Goal: Task Accomplishment & Management: Manage account settings

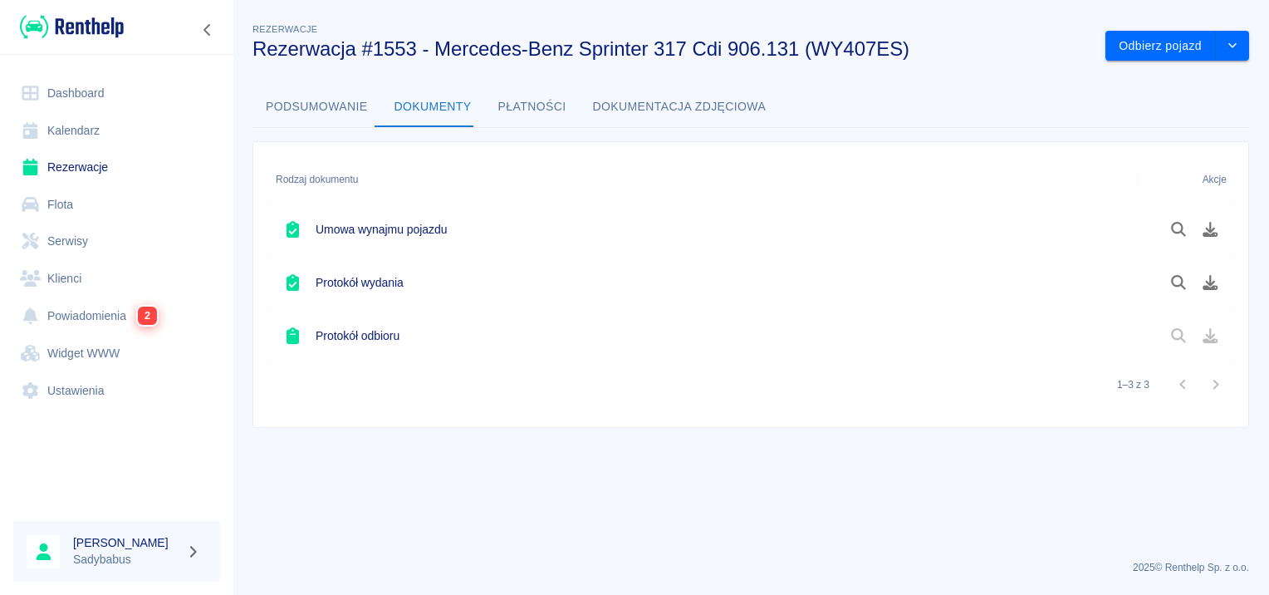
click at [83, 161] on link "Rezerwacje" at bounding box center [116, 167] width 207 height 37
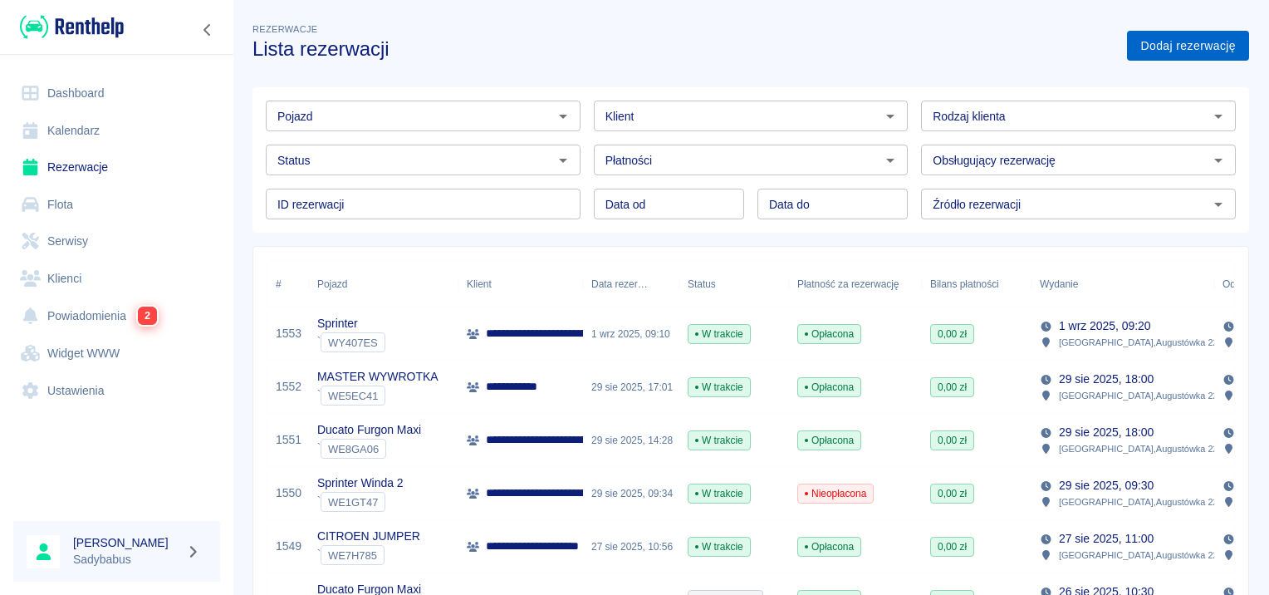
click at [1202, 53] on link "Dodaj rezerwację" at bounding box center [1188, 46] width 122 height 31
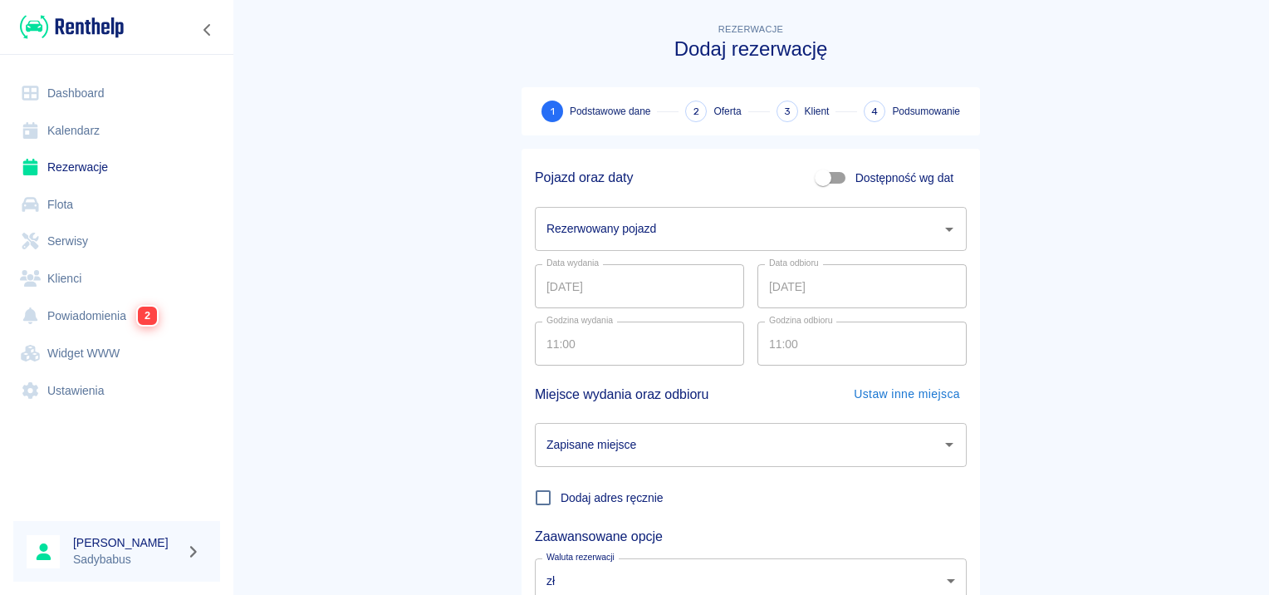
click at [588, 219] on input "Rezerwowany pojazd" at bounding box center [738, 228] width 392 height 29
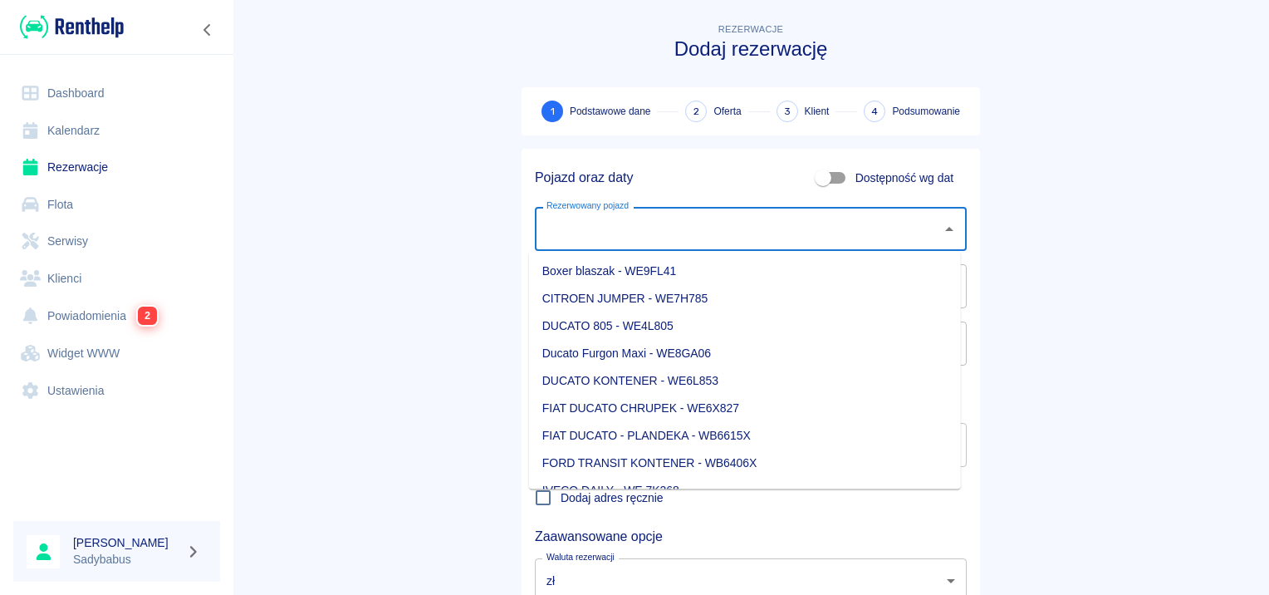
click at [619, 306] on li "CITROEN JUMPER - WE7H785" at bounding box center [745, 298] width 432 height 27
type input "CITROEN JUMPER - WE7H785"
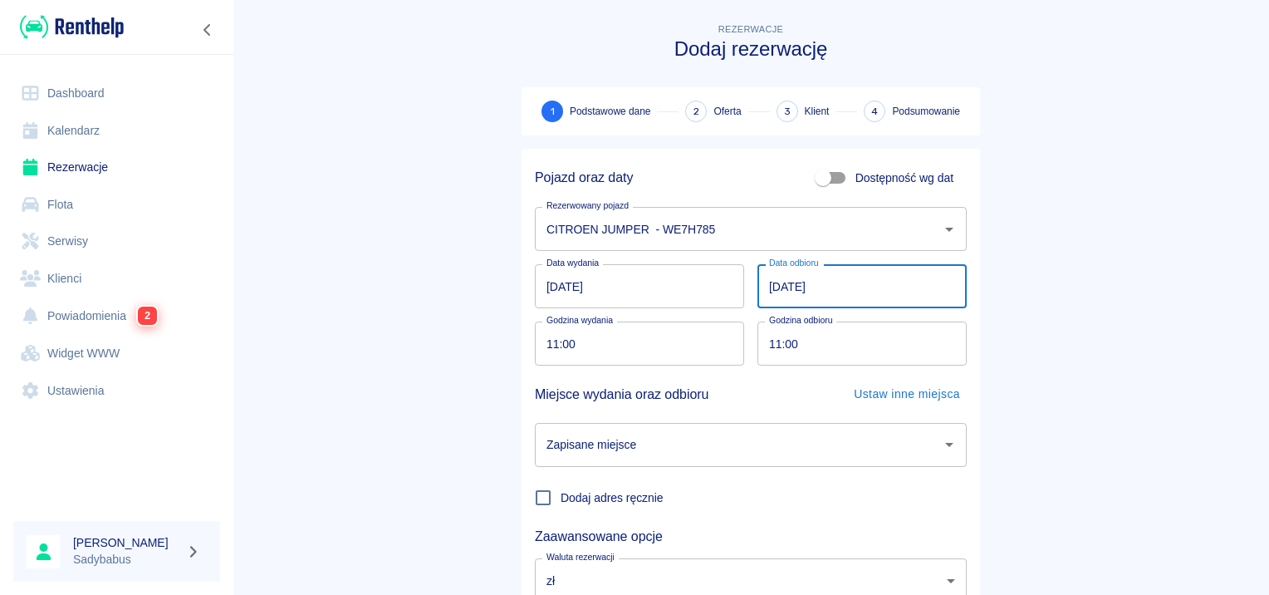
click at [768, 289] on input "02.09.2025" at bounding box center [861, 286] width 209 height 44
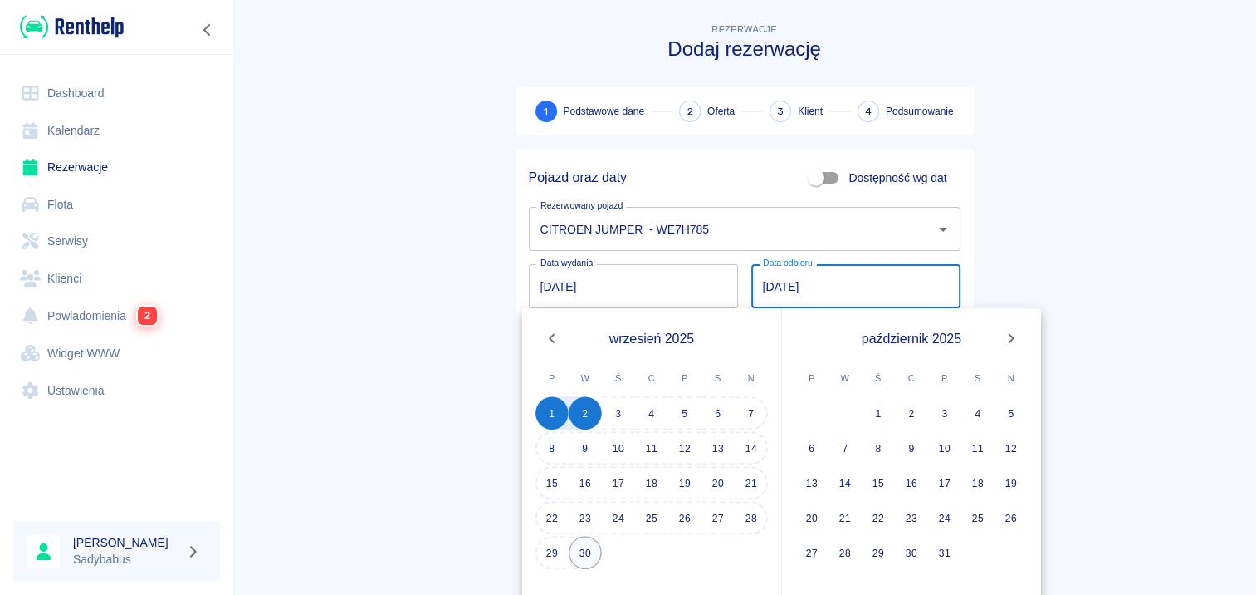
click at [585, 549] on button "30" at bounding box center [585, 552] width 33 height 33
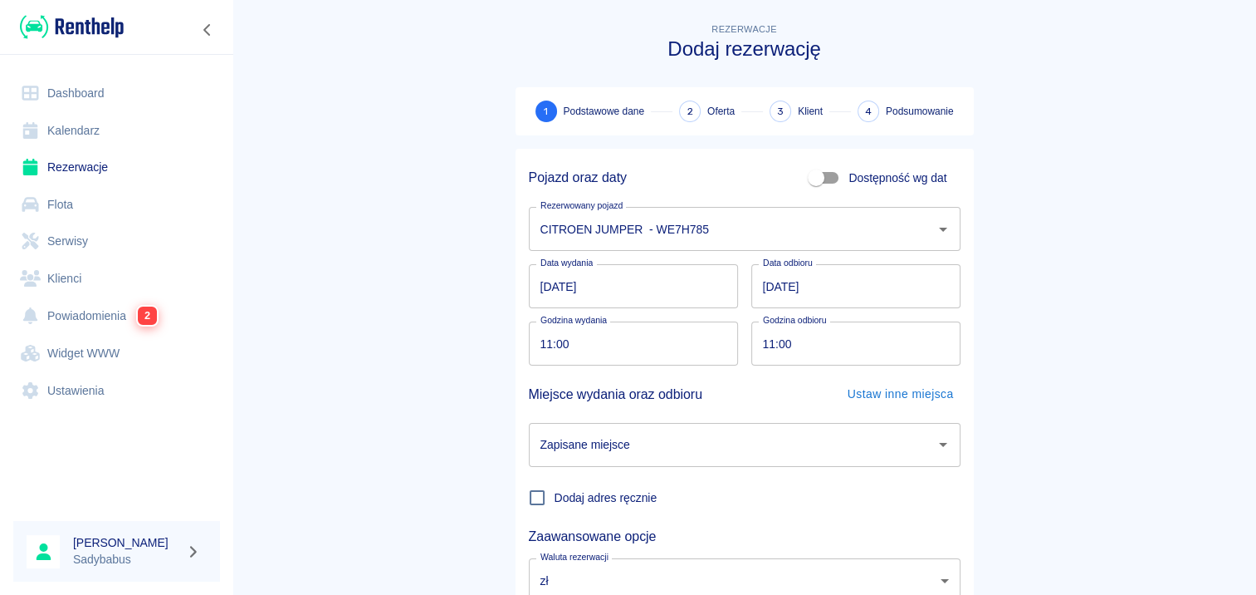
type input "30.09.2025"
click at [546, 346] on input "11:00" at bounding box center [634, 343] width 198 height 44
type input "10:40"
click at [767, 345] on input "11:00" at bounding box center [856, 343] width 198 height 44
type input "10:40"
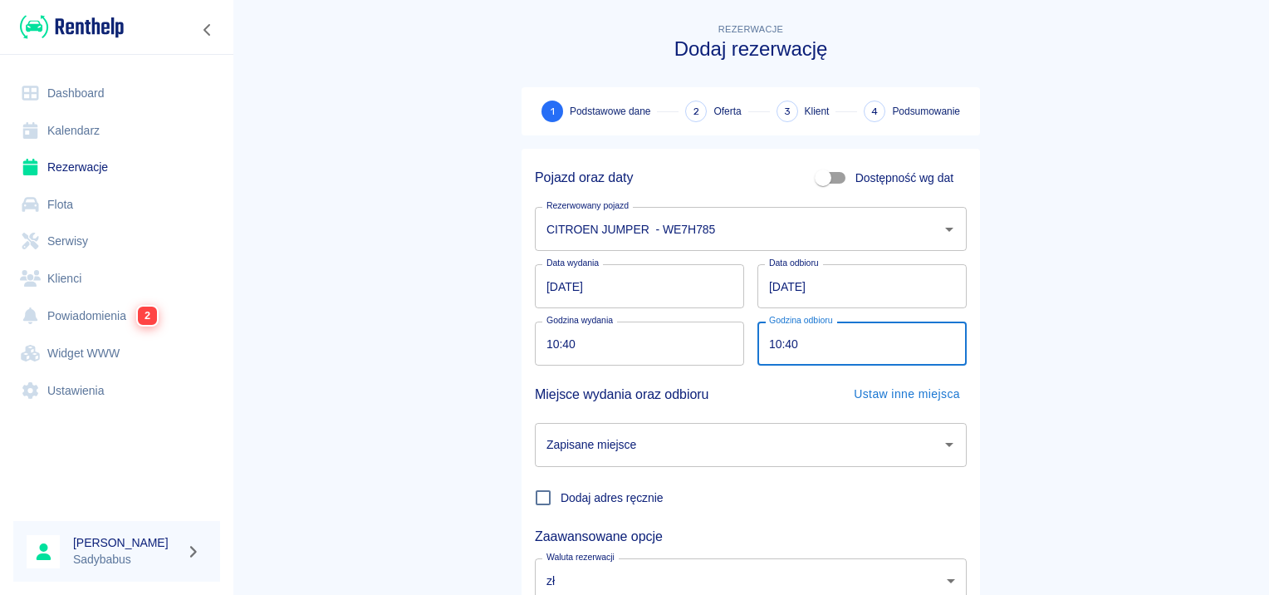
click at [697, 454] on input "Zapisane miejsce" at bounding box center [738, 444] width 392 height 29
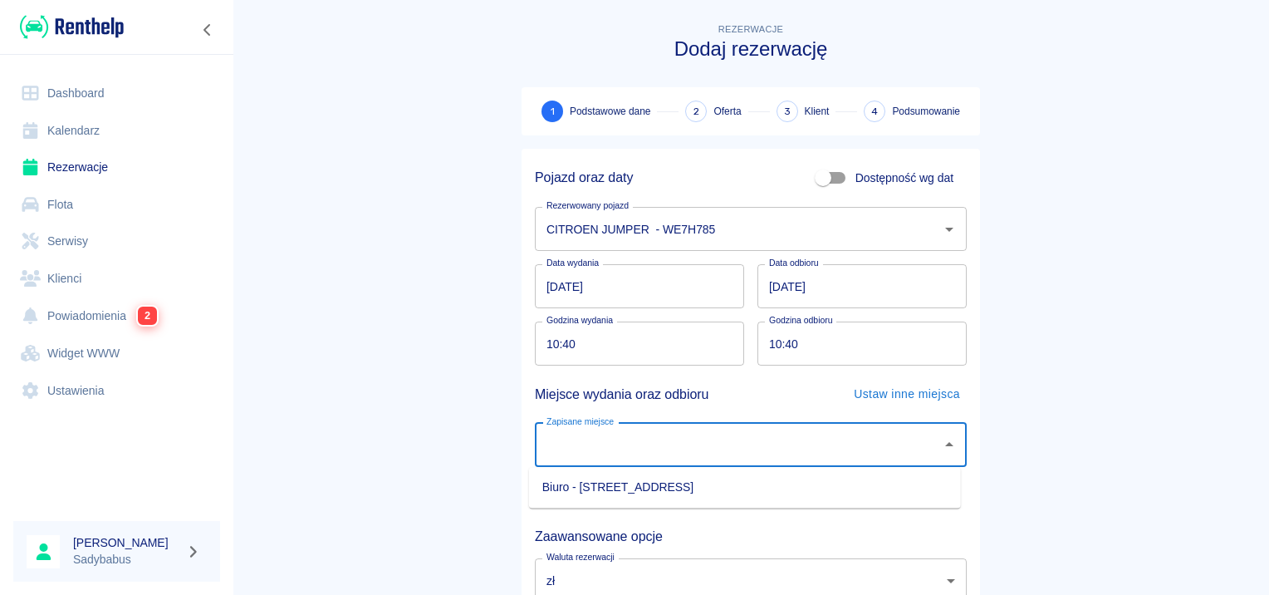
click at [688, 474] on li "Biuro - Warszawa, Augustówka 22A" at bounding box center [745, 486] width 432 height 27
type input "Biuro - Warszawa, Augustówka 22A"
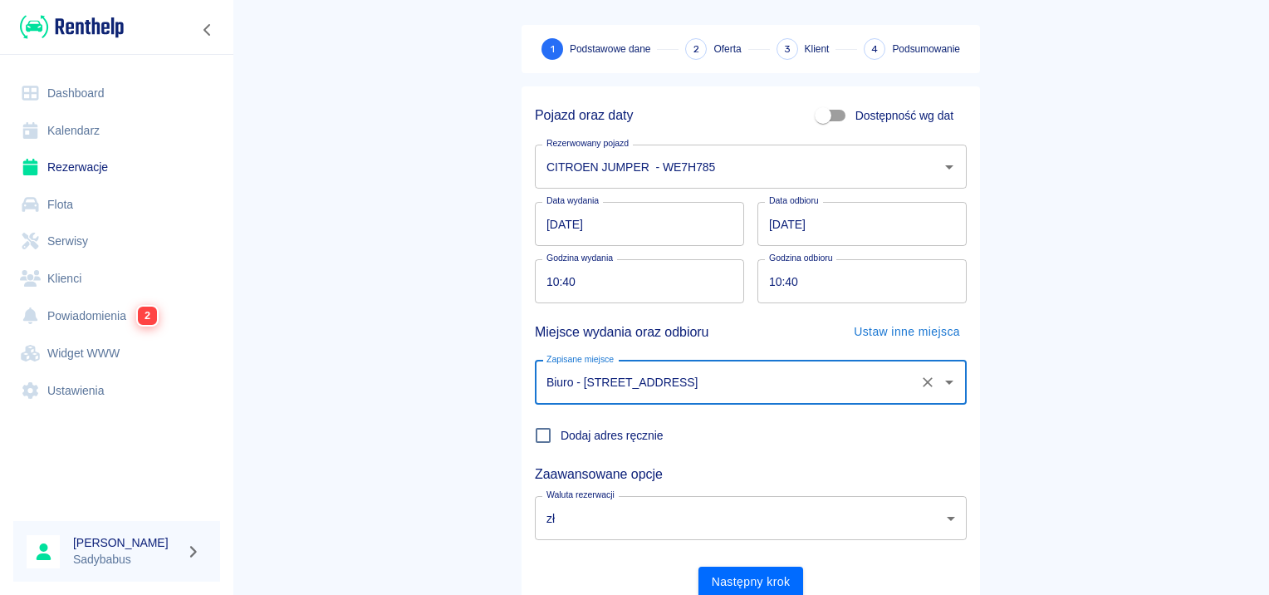
scroll to position [126, 0]
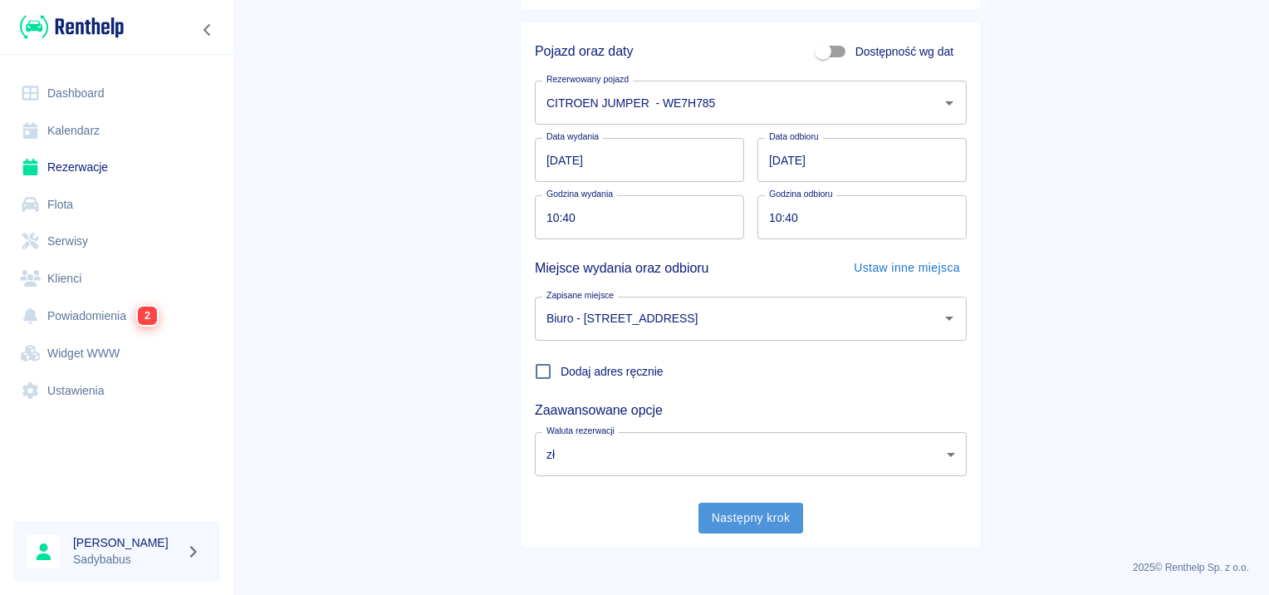
click at [731, 519] on button "Następny krok" at bounding box center [750, 517] width 105 height 31
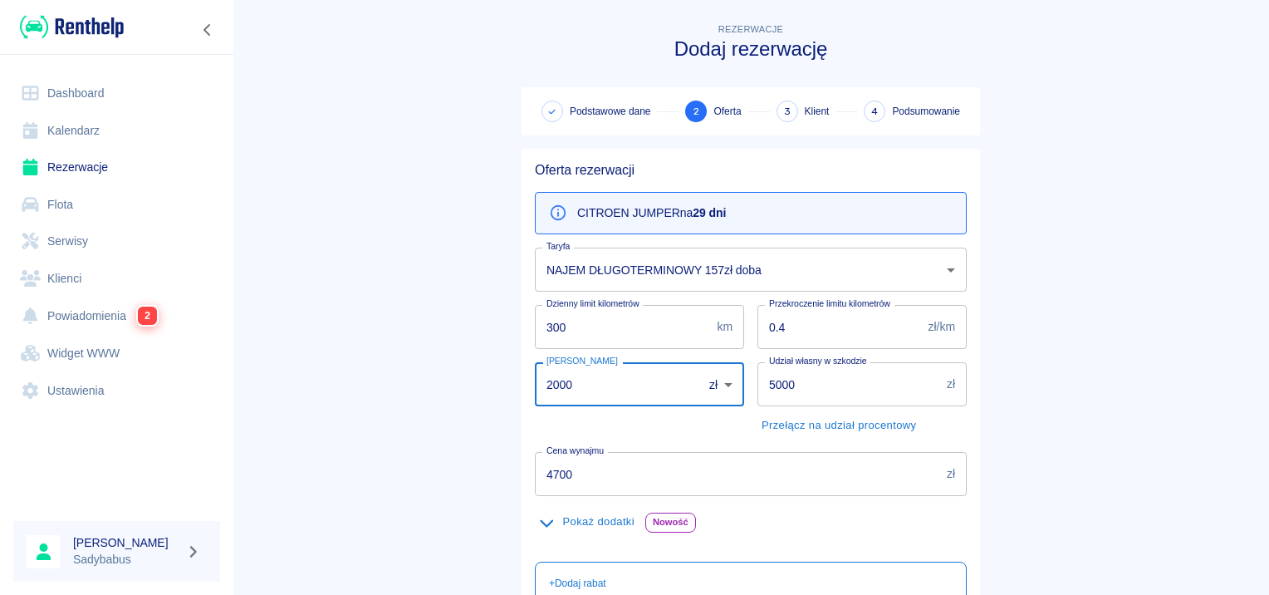
drag, startPoint x: 568, startPoint y: 381, endPoint x: 372, endPoint y: 389, distance: 196.1
click at [372, 389] on main "Rezerwacje Dodaj rezerwację Podstawowe dane 2 Oferta 3 Klient 4 Podsumowanie Of…" at bounding box center [750, 432] width 1036 height 824
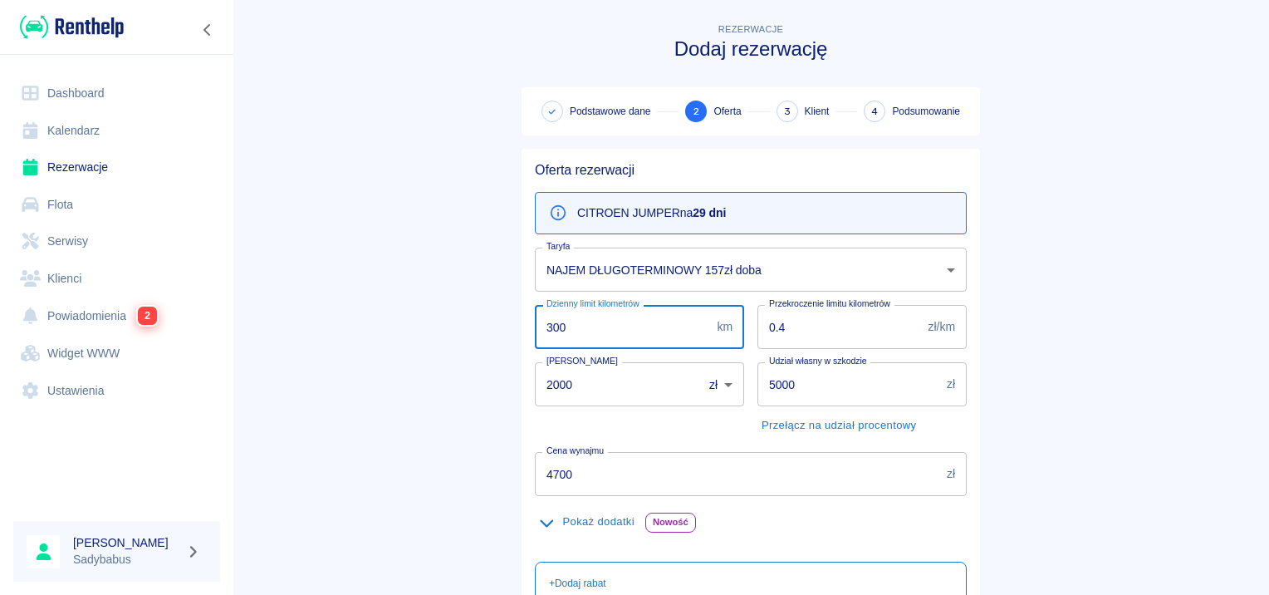
click at [638, 332] on input "300" at bounding box center [622, 327] width 175 height 44
type input "200"
click at [322, 260] on main "Rezerwacje Dodaj rezerwację Podstawowe dane 2 Oferta 3 Klient 4 Podsumowanie Of…" at bounding box center [750, 432] width 1036 height 824
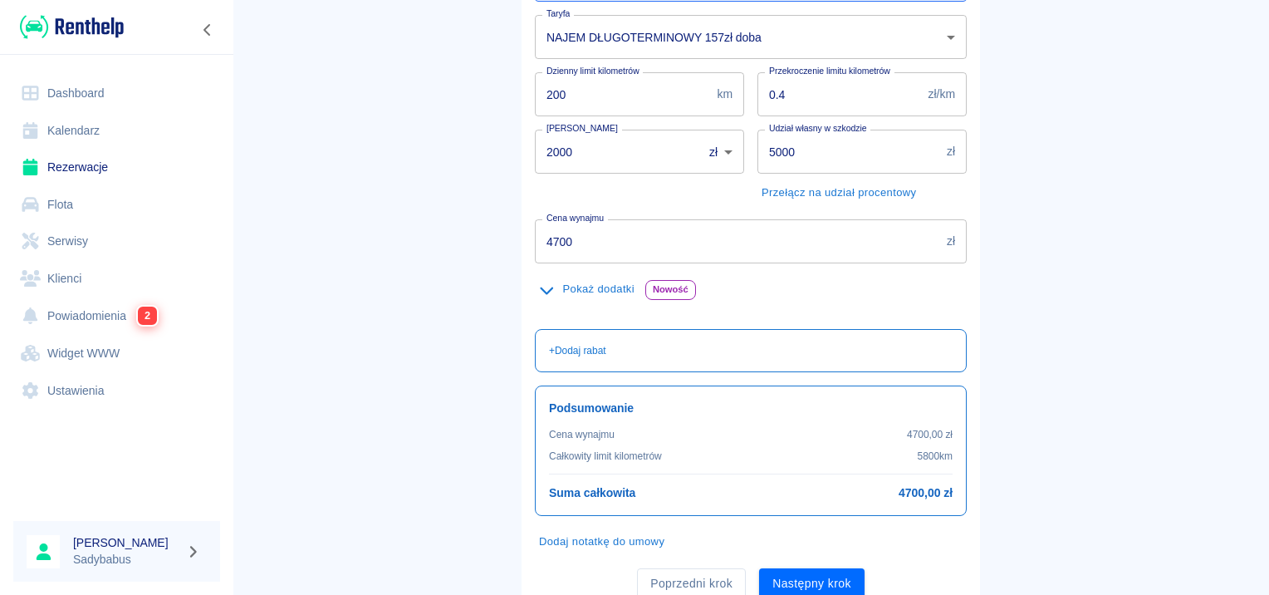
scroll to position [249, 0]
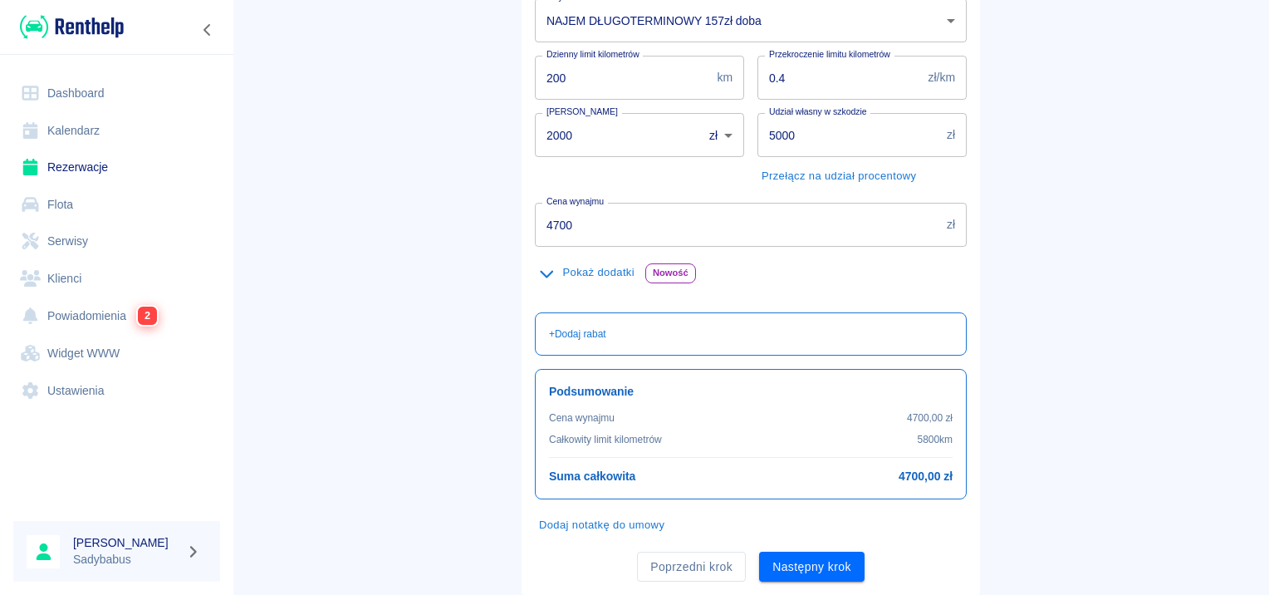
click at [591, 211] on input "4700" at bounding box center [737, 225] width 405 height 44
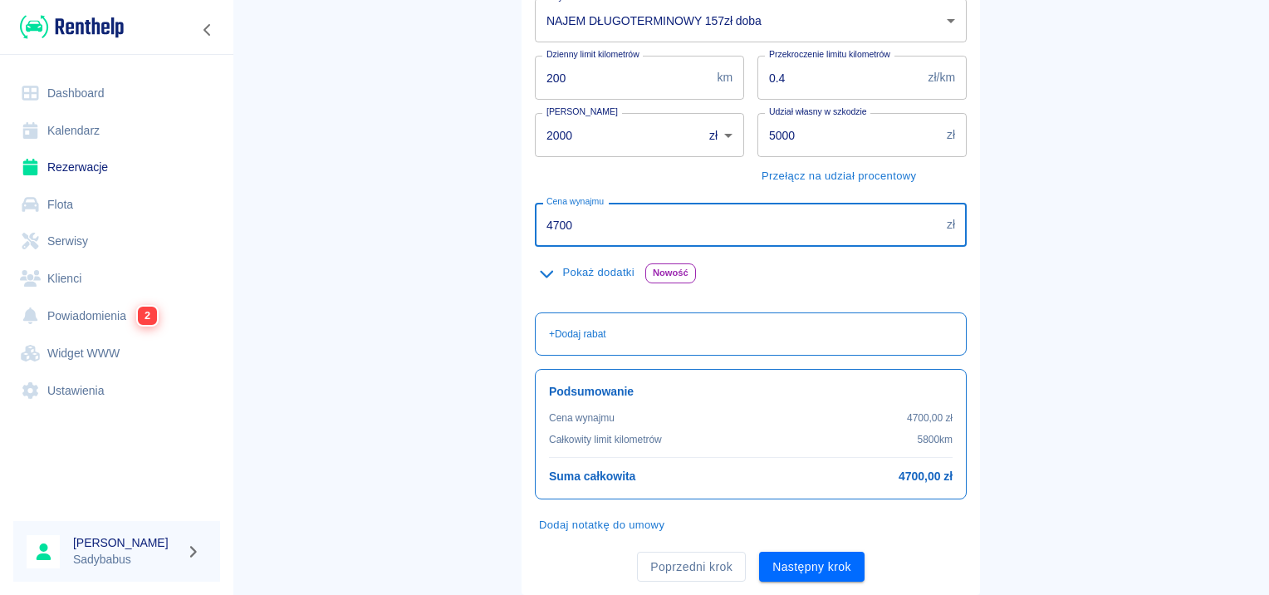
click at [591, 211] on input "4700" at bounding box center [737, 225] width 405 height 44
click at [628, 220] on input "3000" at bounding box center [737, 225] width 405 height 44
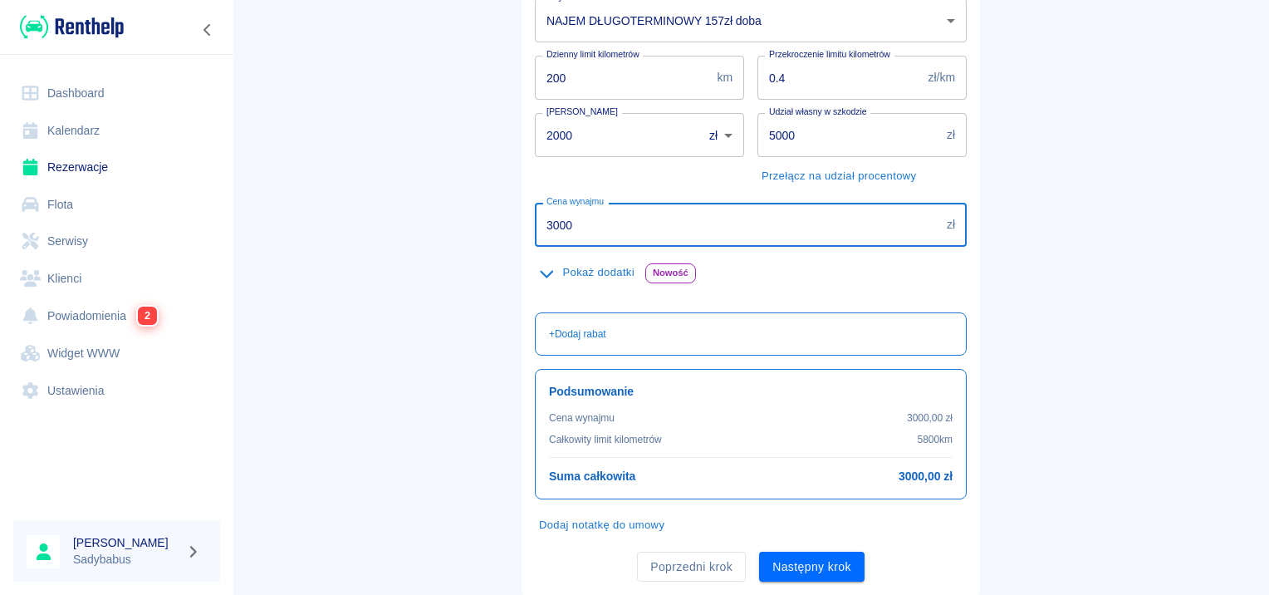
click at [628, 220] on input "3000" at bounding box center [737, 225] width 405 height 44
type input "3690"
click at [587, 135] on input "2000" at bounding box center [613, 135] width 156 height 44
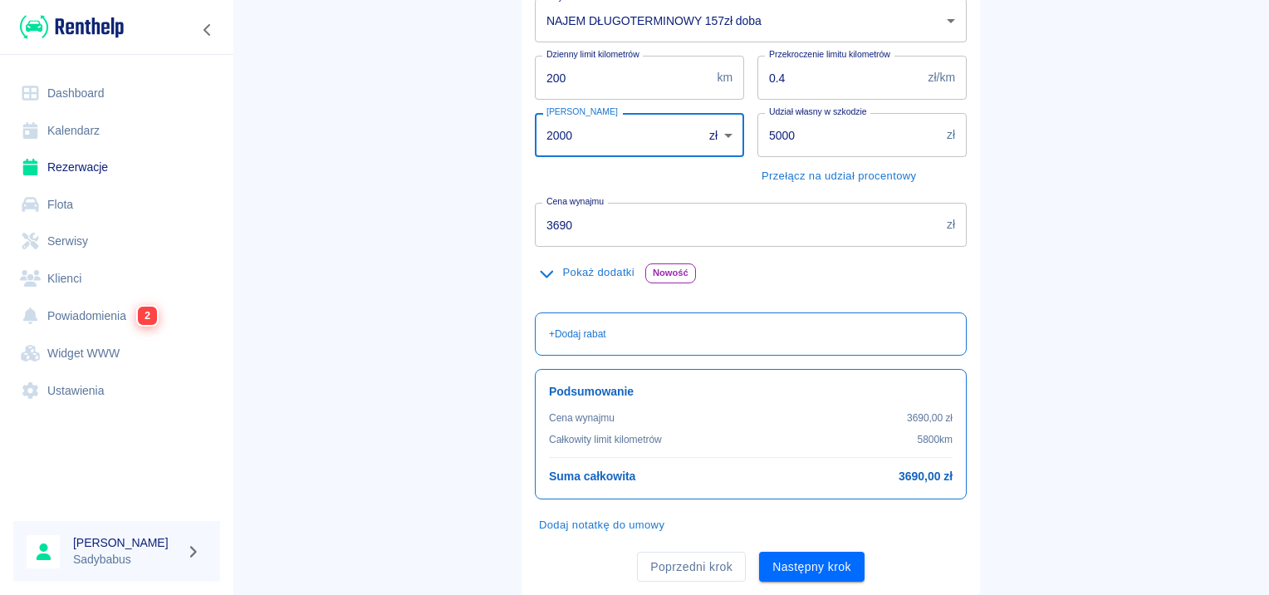
click at [587, 135] on input "2000" at bounding box center [613, 135] width 156 height 44
type input "1000"
click at [458, 320] on main "Rezerwacje Dodaj rezerwację Podstawowe dane 2 Oferta 3 Klient 4 Podsumowanie Of…" at bounding box center [750, 183] width 1036 height 824
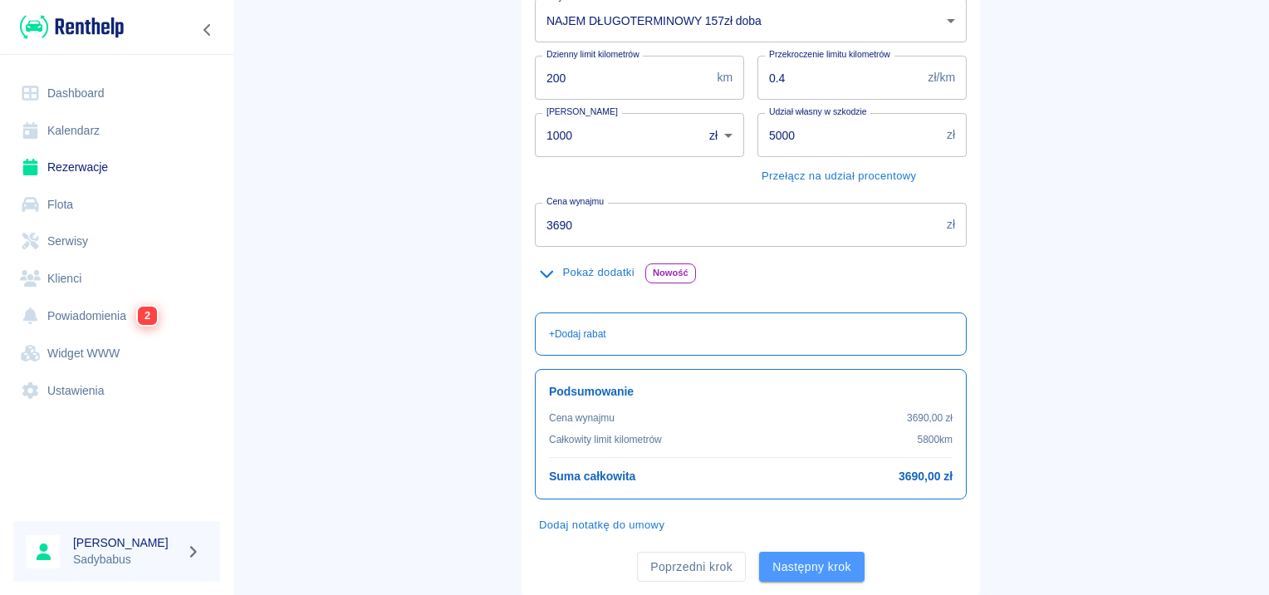
click at [837, 561] on button "Następny krok" at bounding box center [811, 566] width 105 height 31
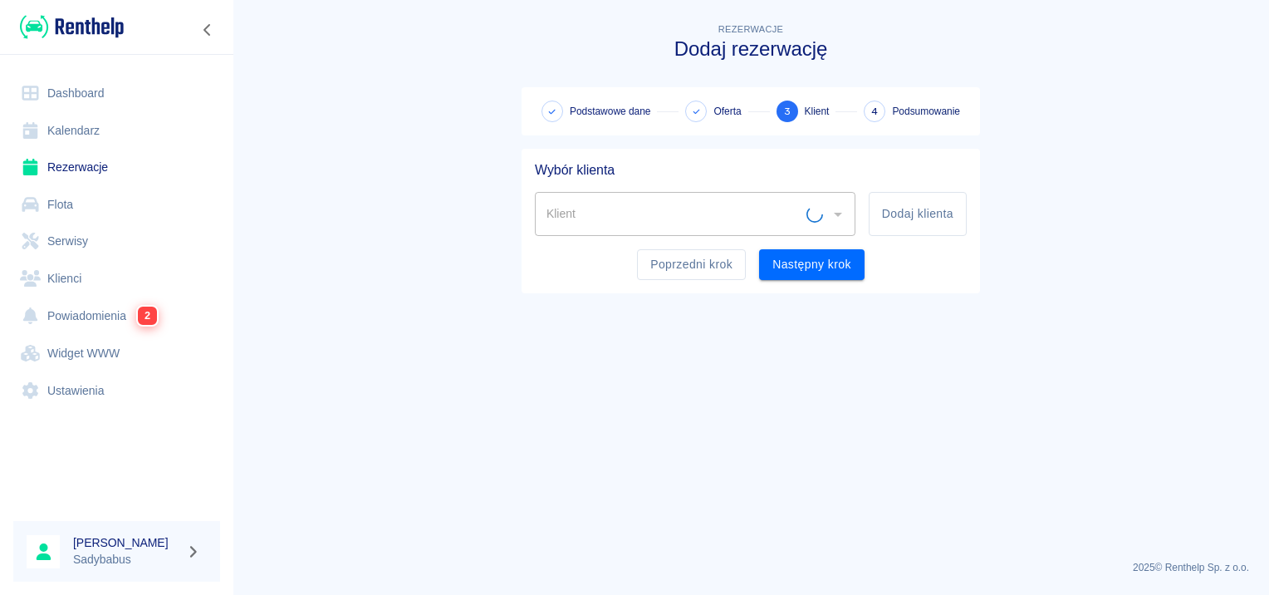
scroll to position [0, 0]
click at [864, 208] on div "Klient Klient Dodaj klienta" at bounding box center [751, 214] width 432 height 44
click at [927, 220] on button "Dodaj klienta" at bounding box center [918, 214] width 98 height 44
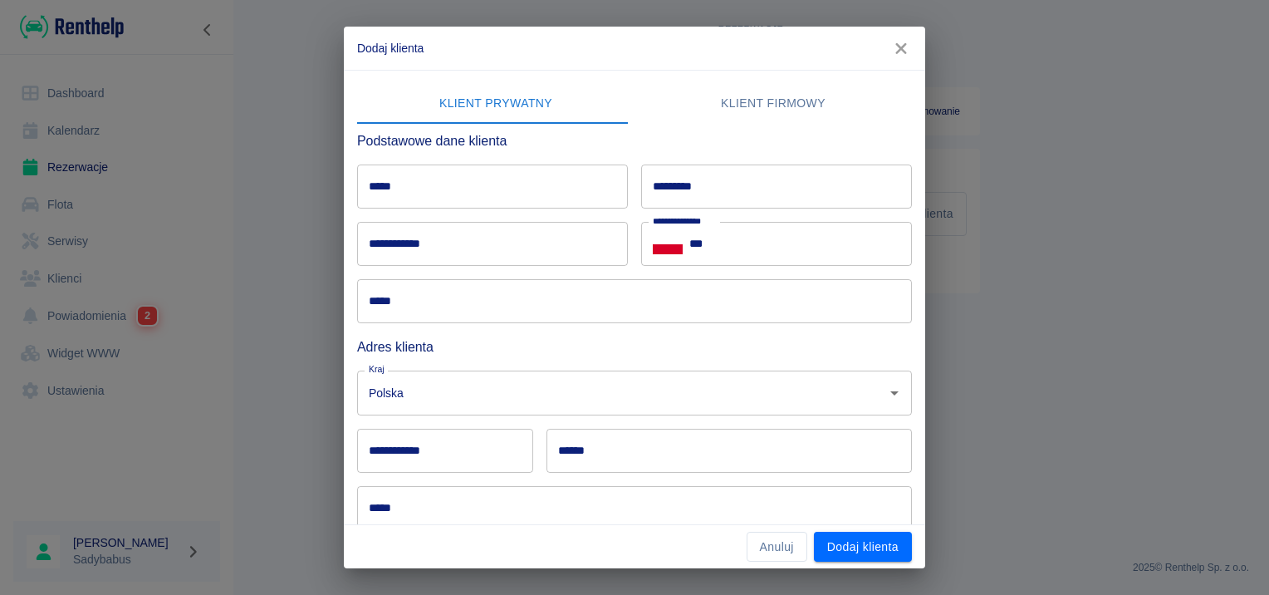
click at [895, 56] on icon "button" at bounding box center [901, 48] width 22 height 17
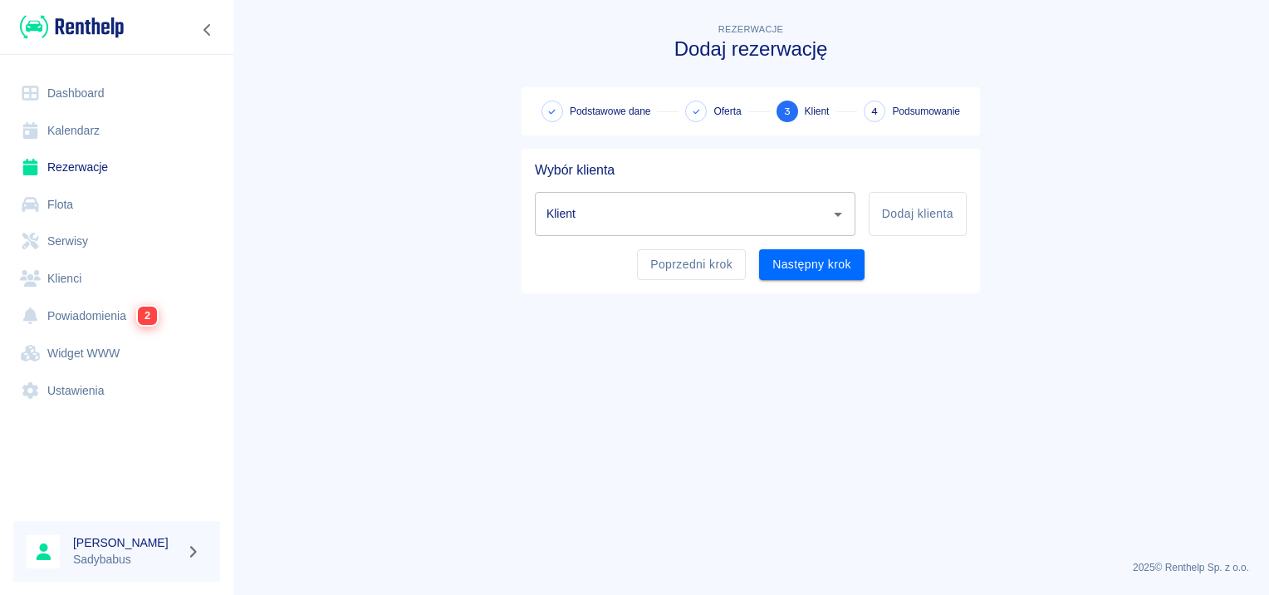
click at [757, 207] on input "Klient" at bounding box center [682, 213] width 281 height 29
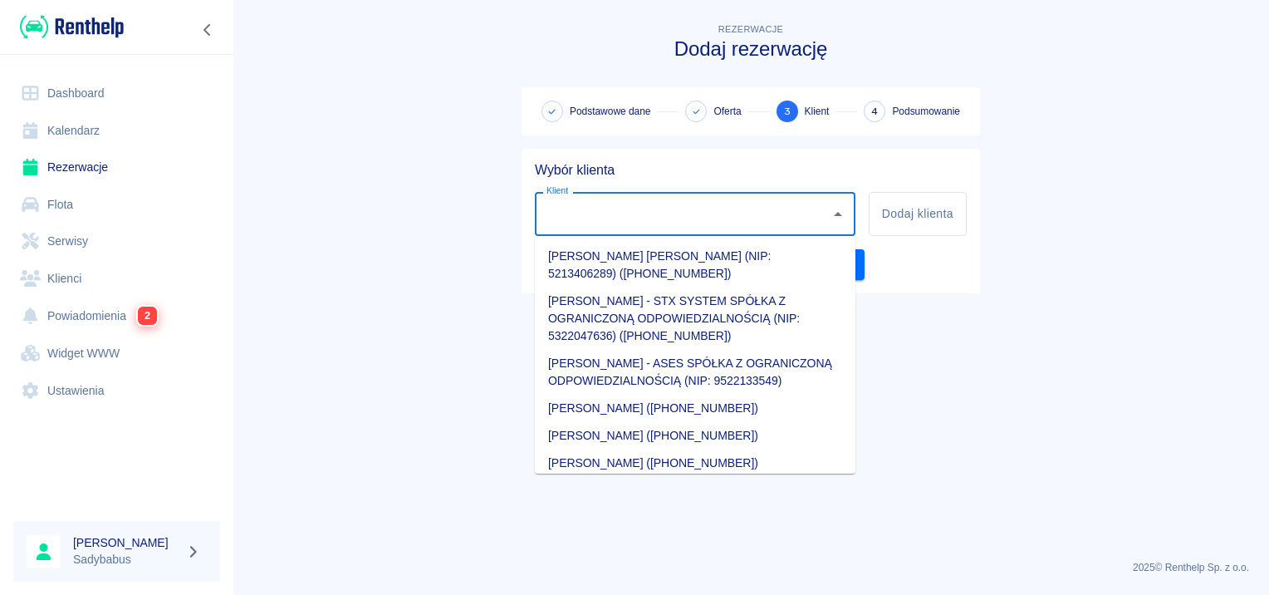
click at [723, 213] on input "Klient" at bounding box center [682, 213] width 281 height 29
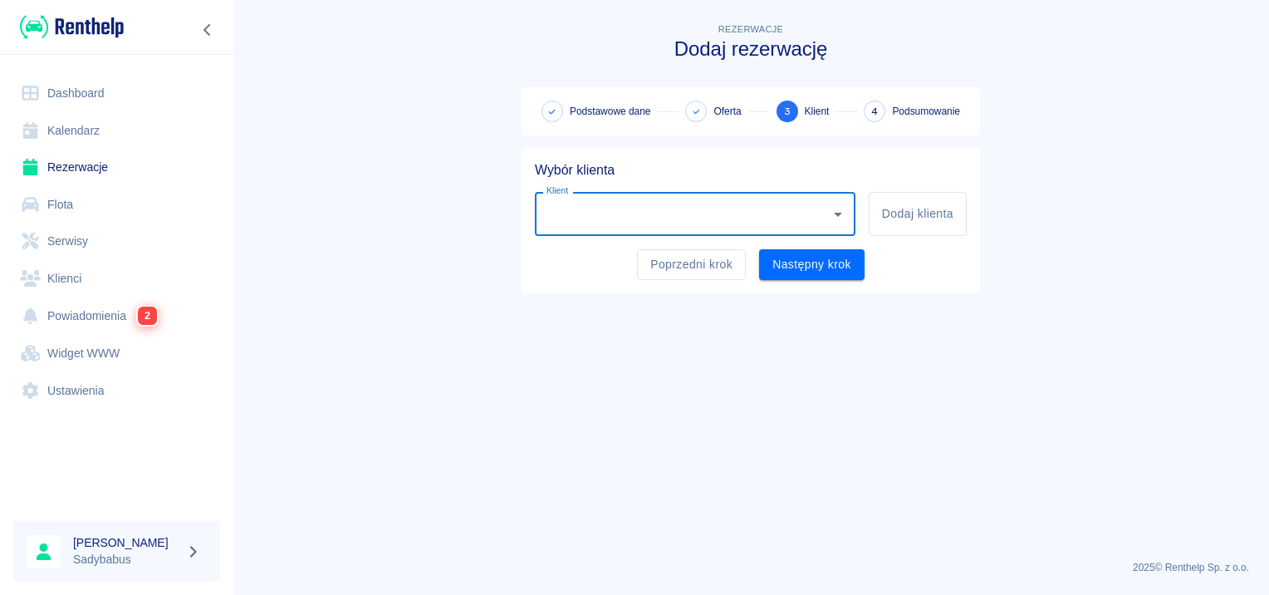
click at [723, 213] on input "Klient" at bounding box center [682, 213] width 281 height 29
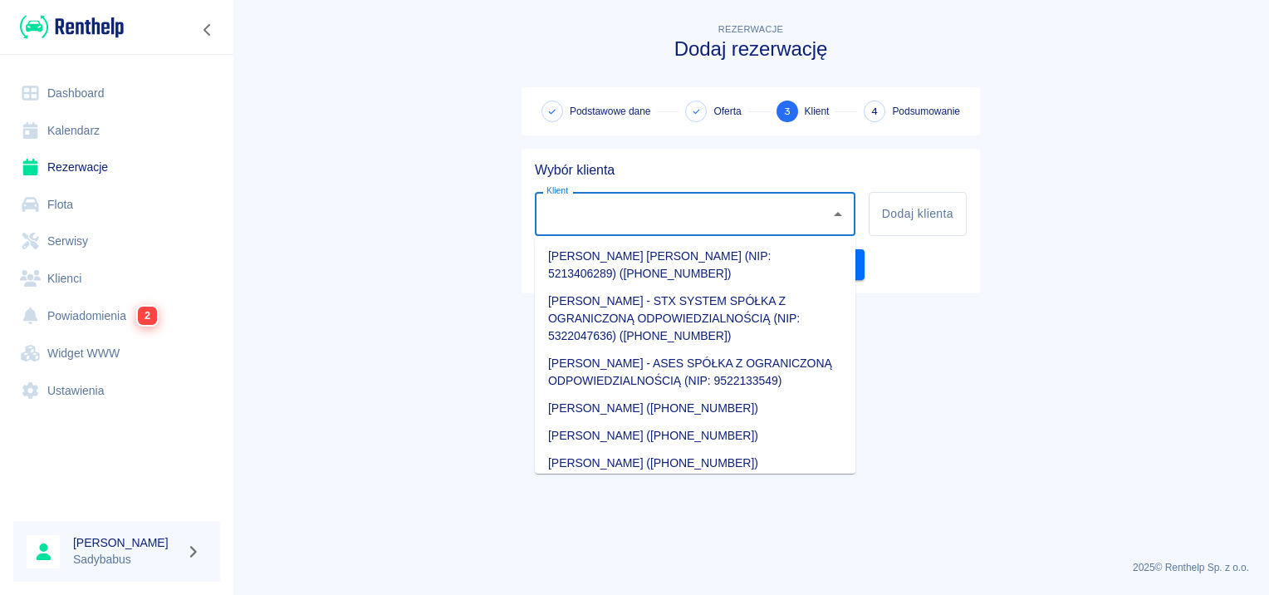
click at [723, 213] on input "Klient" at bounding box center [682, 213] width 281 height 29
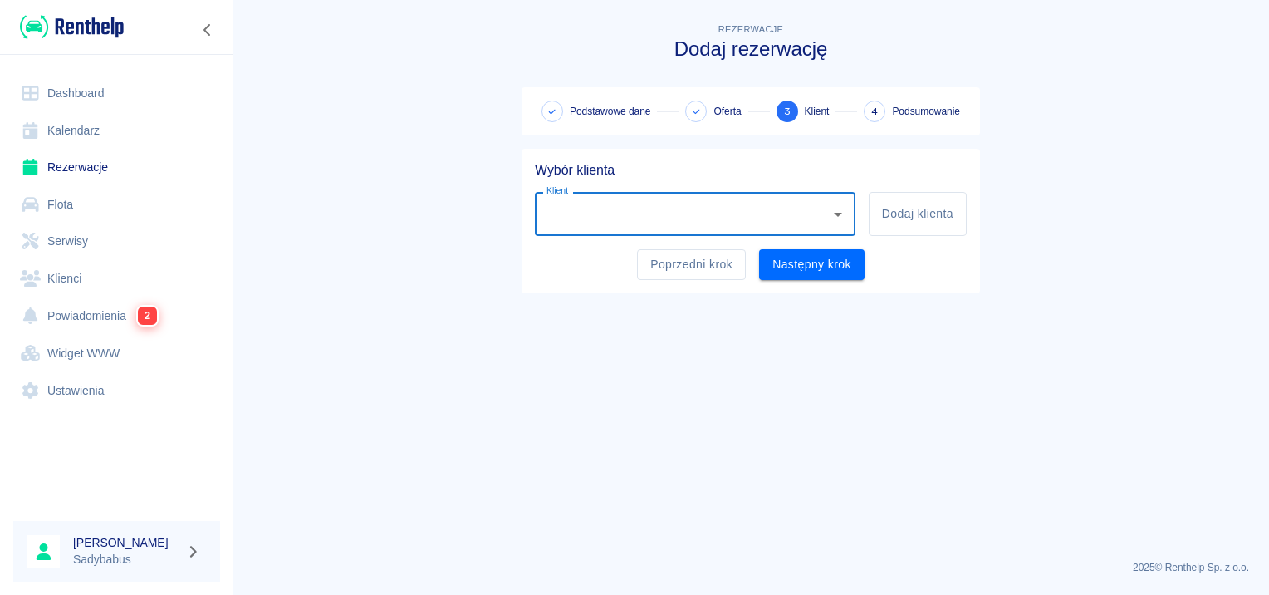
click at [723, 213] on input "Klient" at bounding box center [682, 213] width 281 height 29
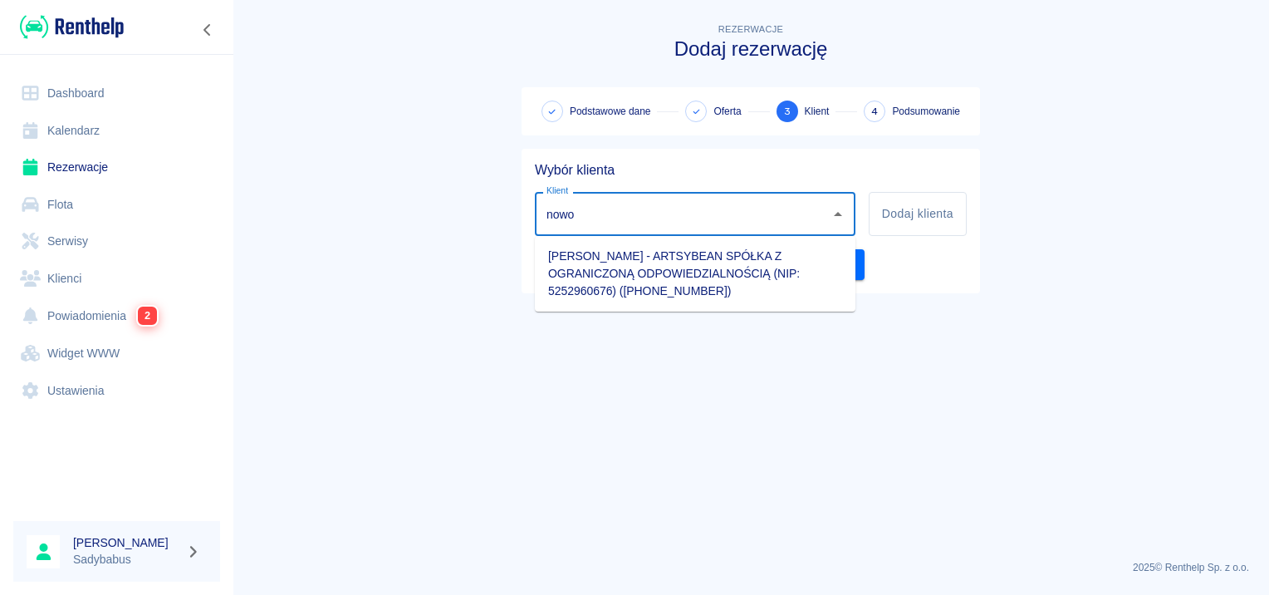
click at [716, 257] on li "Mateusz Nowotniak - ARTSYBEAN SPÓŁKA Z OGRANICZONĄ ODPOWIEDZIALNOŚCIĄ (NIP: 525…" at bounding box center [695, 273] width 321 height 62
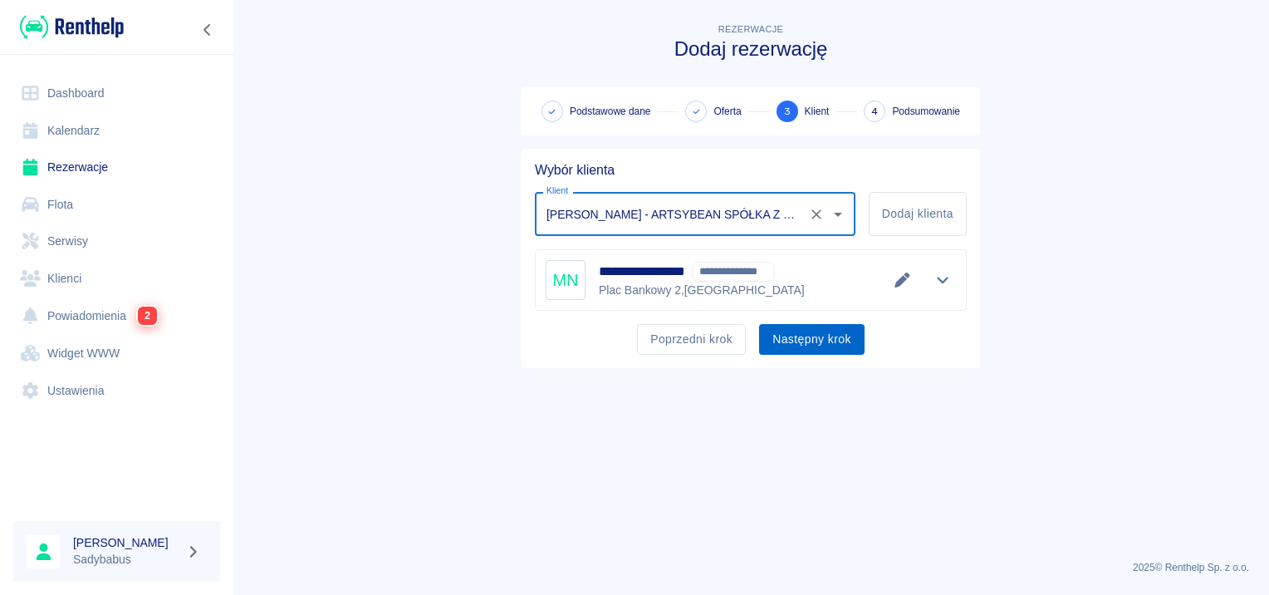
type input "Mateusz Nowotniak - ARTSYBEAN SPÓŁKA Z OGRANICZONĄ ODPOWIEDZIALNOŚCIĄ (NIP: 525…"
click at [832, 333] on button "Następny krok" at bounding box center [811, 339] width 105 height 31
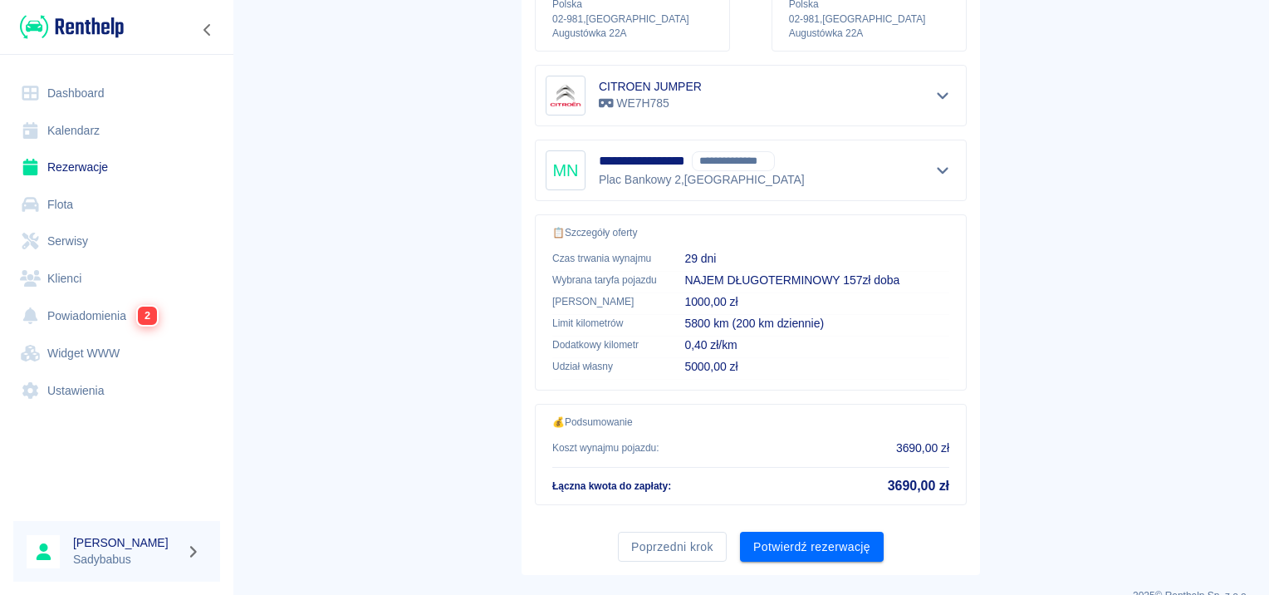
scroll to position [299, 0]
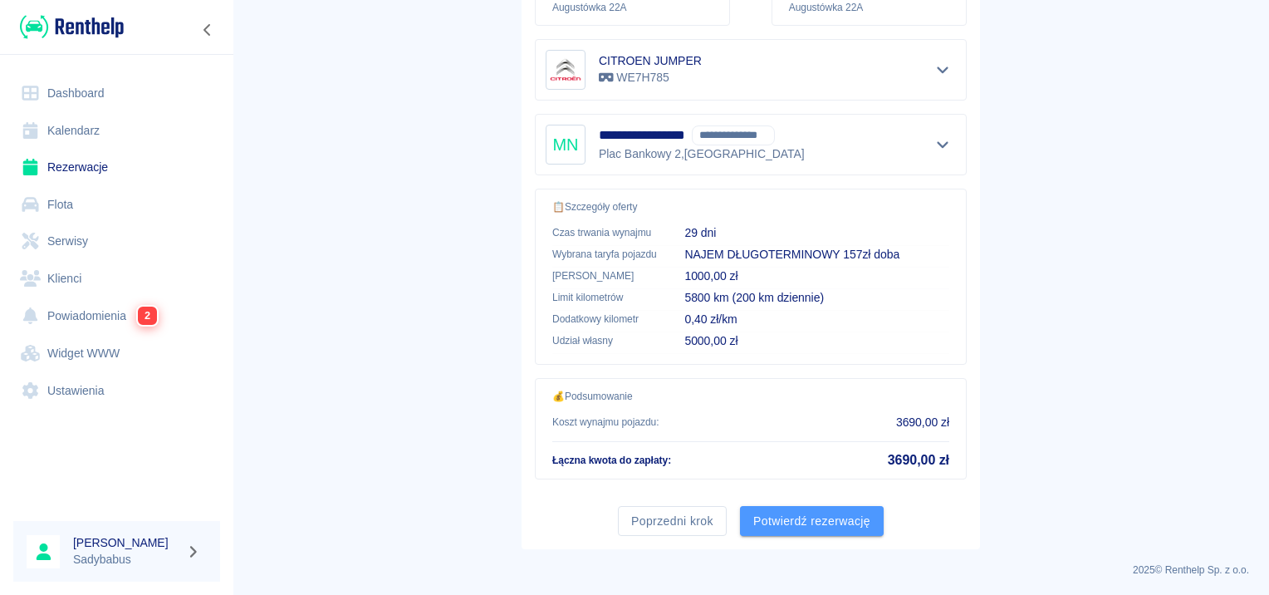
click at [837, 521] on button "Potwierdź rezerwację" at bounding box center [812, 521] width 144 height 31
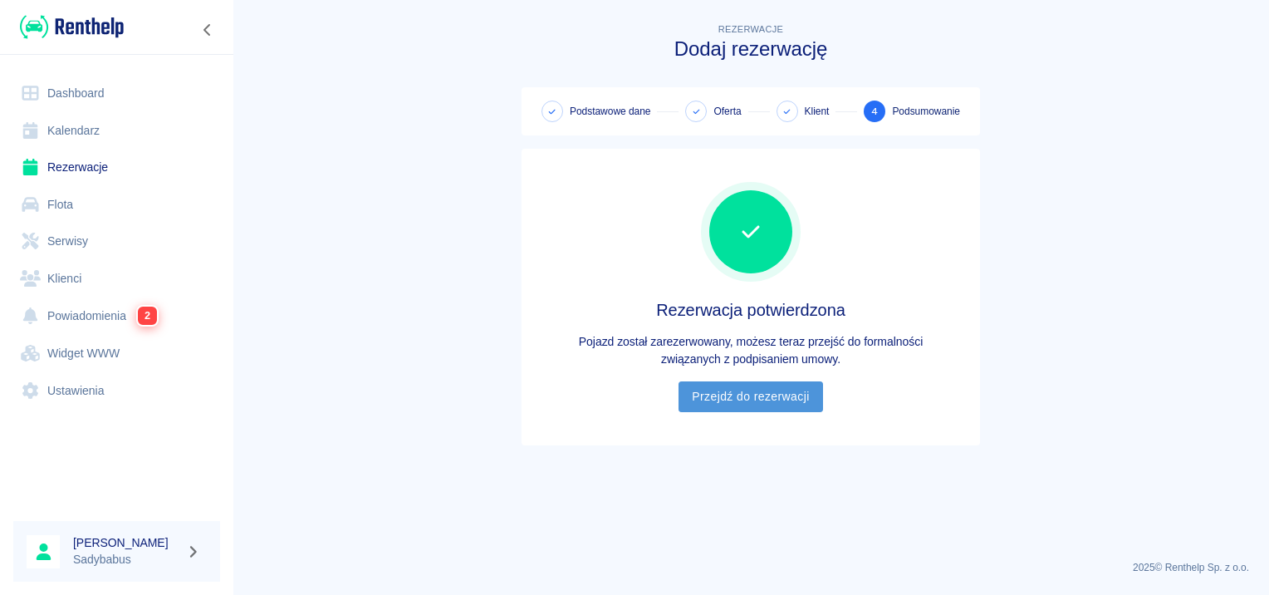
click at [788, 381] on link "Przejdź do rezerwacji" at bounding box center [750, 396] width 144 height 31
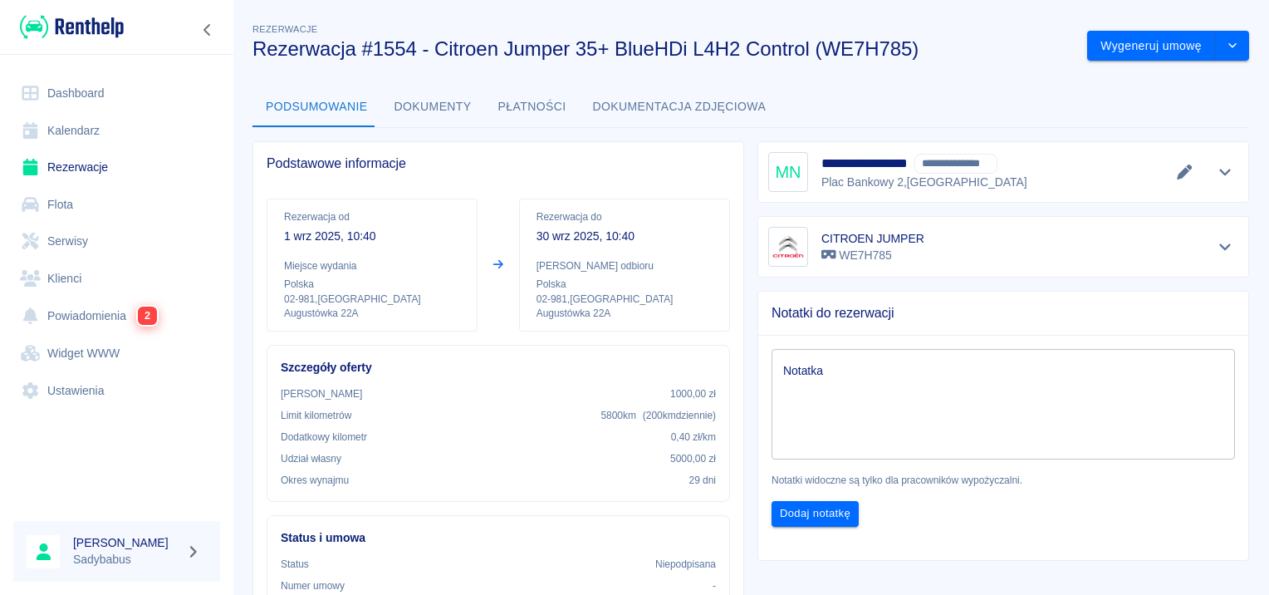
drag, startPoint x: 475, startPoint y: 116, endPoint x: 417, endPoint y: 76, distance: 70.5
click at [417, 76] on div "**********" at bounding box center [750, 524] width 1036 height 1035
click at [1105, 53] on button "Wygeneruj umowę" at bounding box center [1151, 46] width 129 height 31
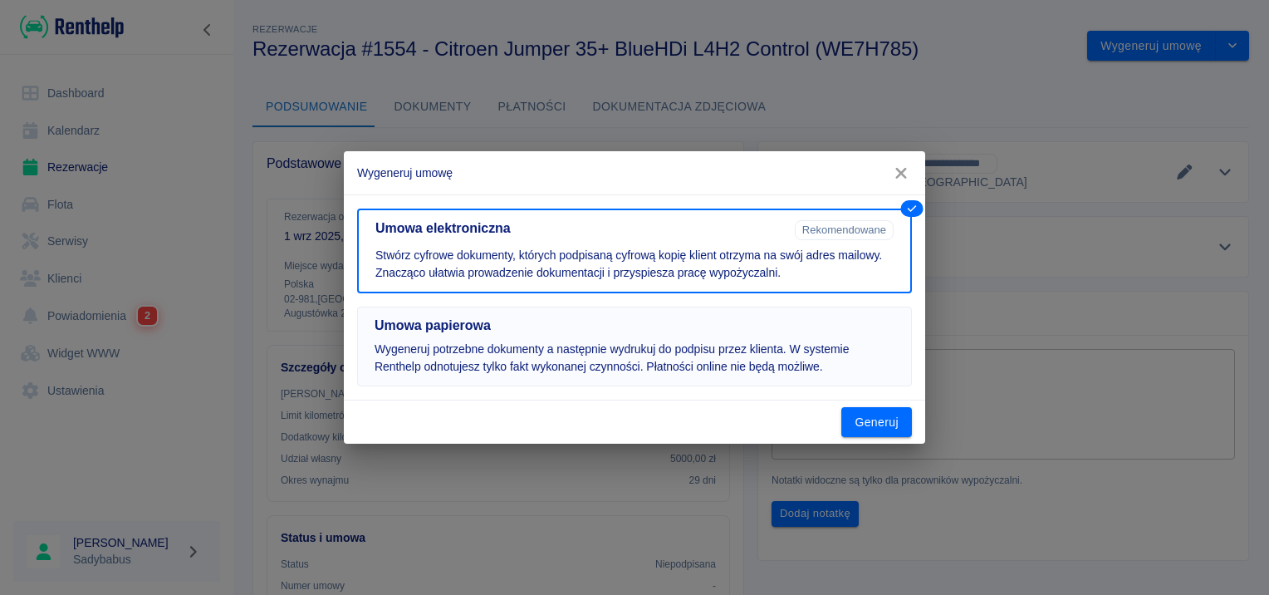
click at [629, 355] on p "Wygeneruj potrzebne dokumenty a następnie wydrukuj do podpisu przez klienta. W …" at bounding box center [634, 357] width 520 height 35
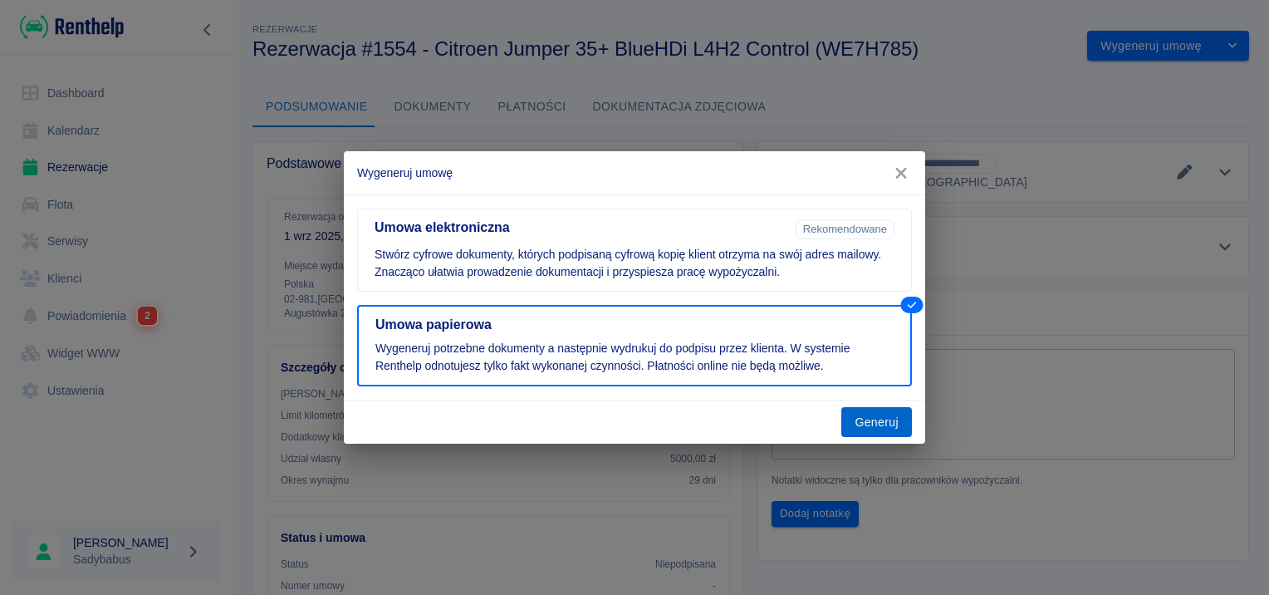
click at [872, 423] on button "Generuj" at bounding box center [876, 422] width 71 height 31
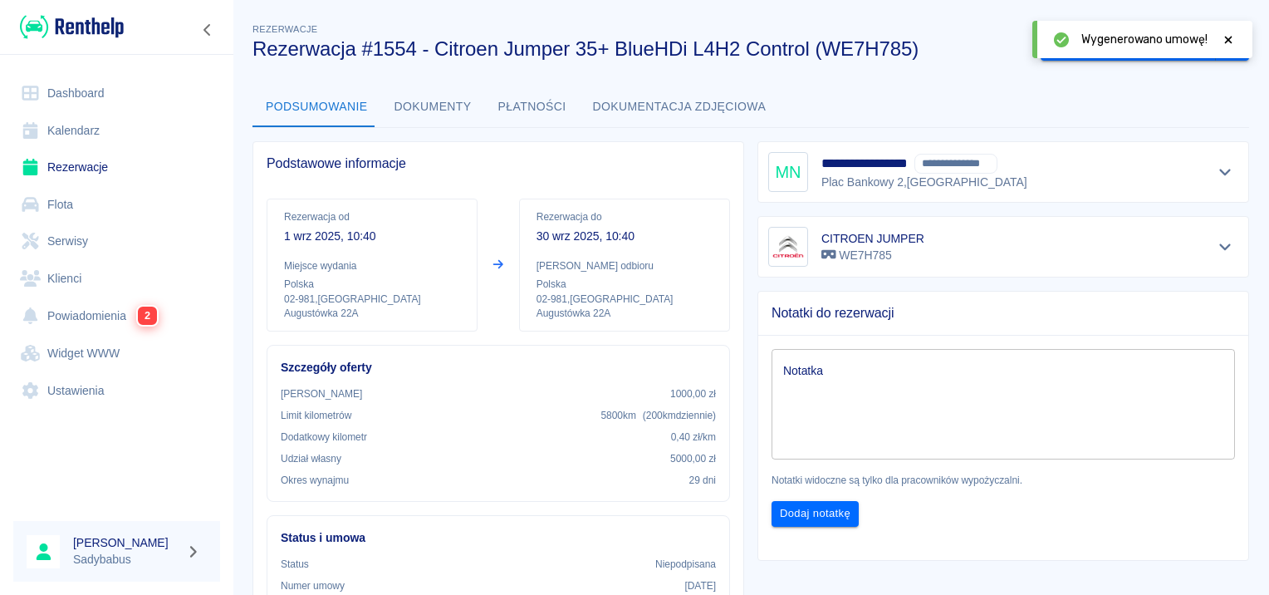
click at [1235, 40] on icon at bounding box center [1228, 40] width 15 height 12
click at [1106, 53] on button "Oznacz: umowa podpisana" at bounding box center [1127, 46] width 175 height 31
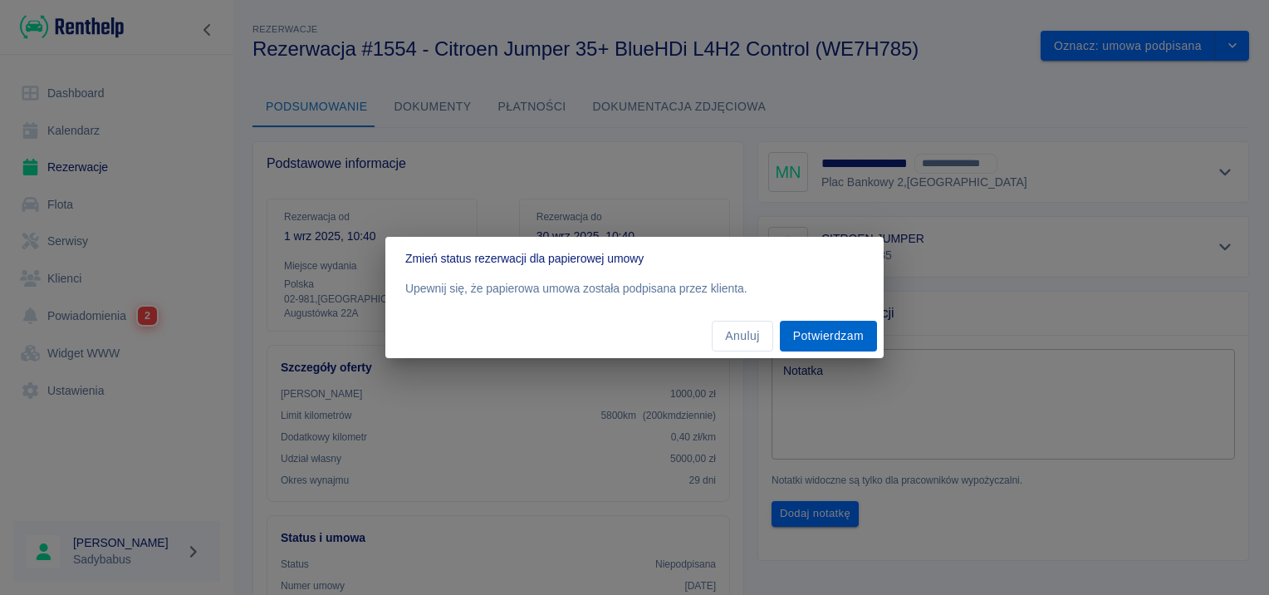
click at [844, 335] on button "Potwierdzam" at bounding box center [828, 336] width 97 height 31
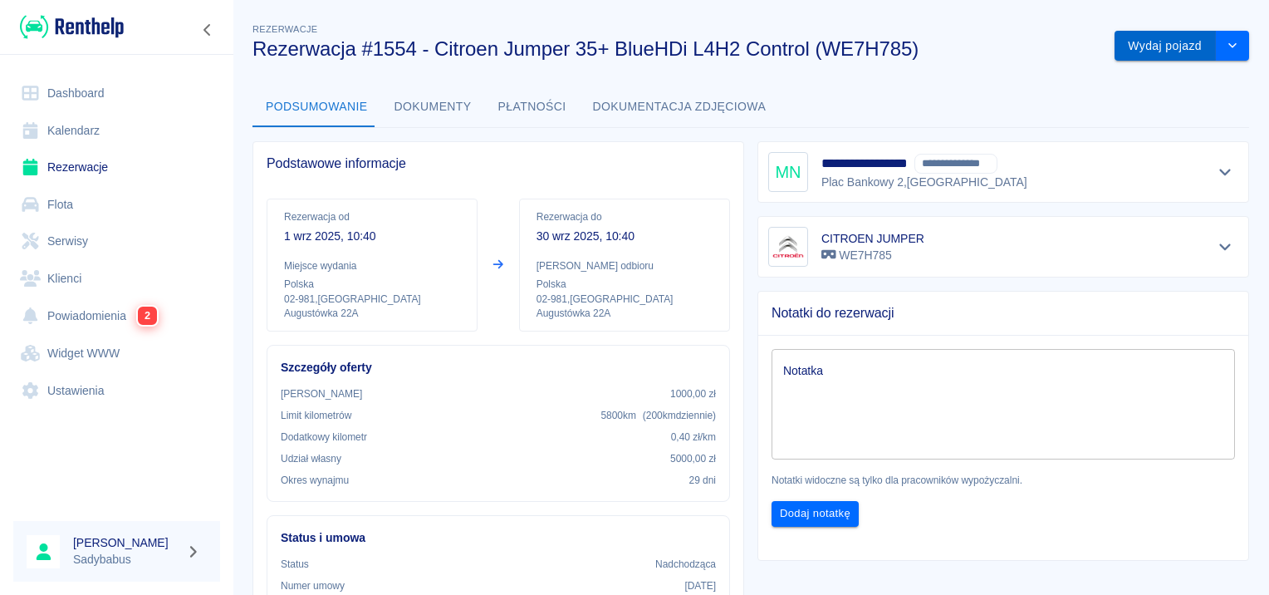
click at [1143, 39] on button "Wydaj pojazd" at bounding box center [1164, 46] width 101 height 31
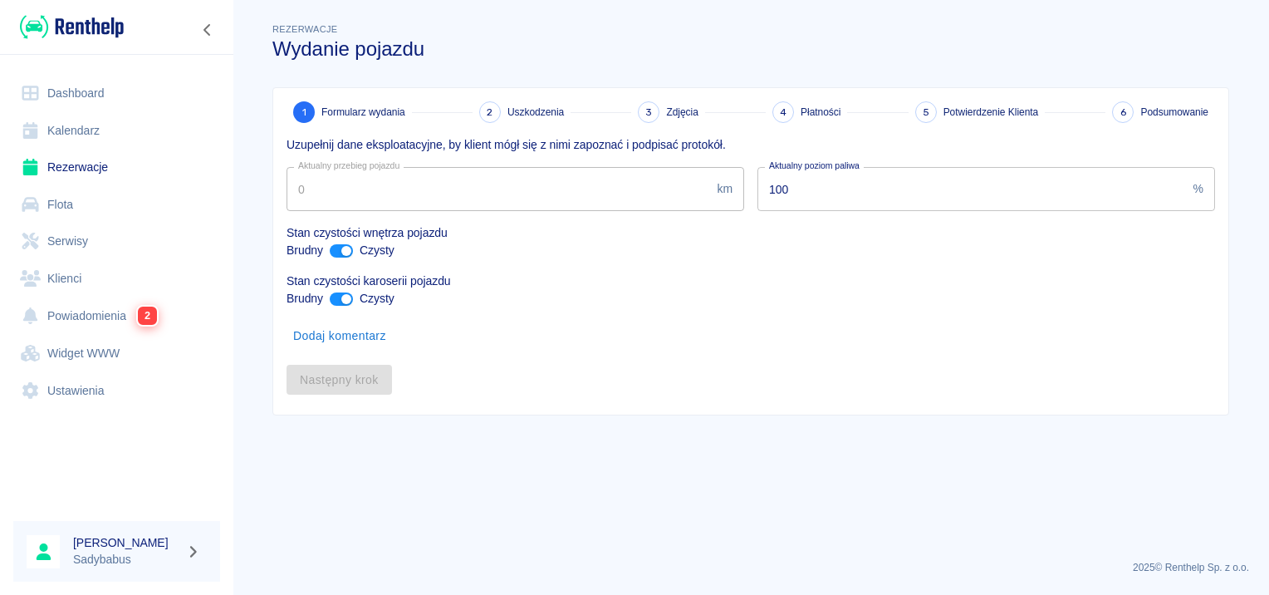
type input "137100"
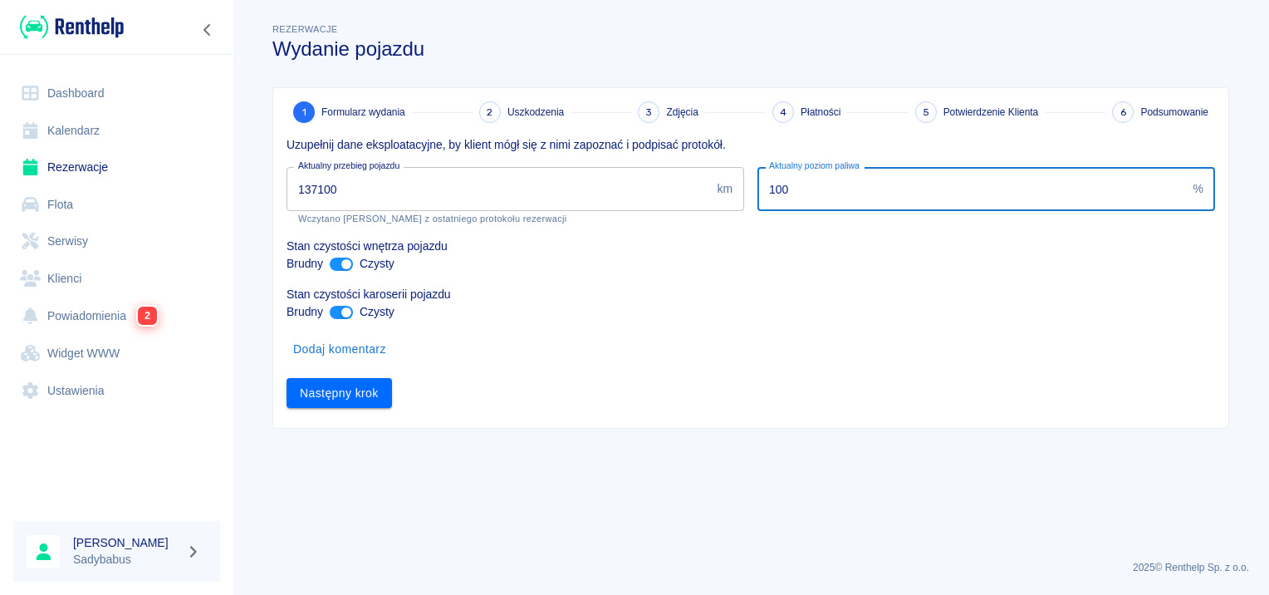
drag, startPoint x: 806, startPoint y: 189, endPoint x: 240, endPoint y: 166, distance: 566.8
click at [240, 166] on main "Rezerwacje Wydanie pojazdu 1 Formularz wydania 2 Uszkodzenia 3 Zdjęcia 4 Płatno…" at bounding box center [750, 283] width 1036 height 526
type input "15"
click at [375, 398] on button "Następny krok" at bounding box center [338, 393] width 105 height 31
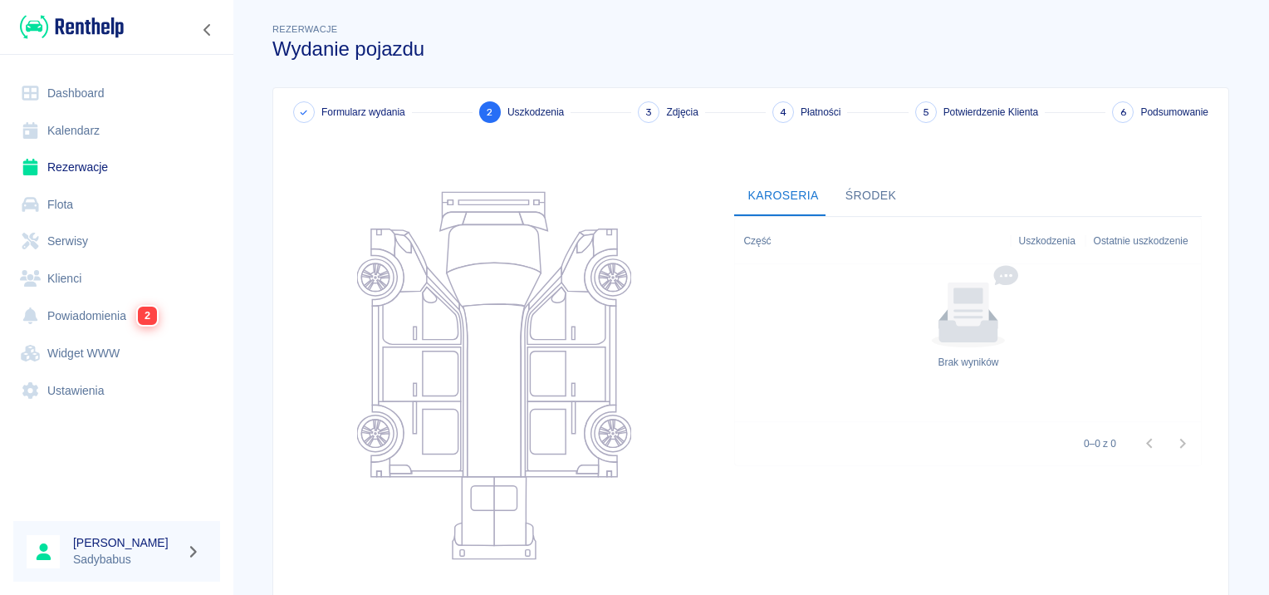
scroll to position [153, 0]
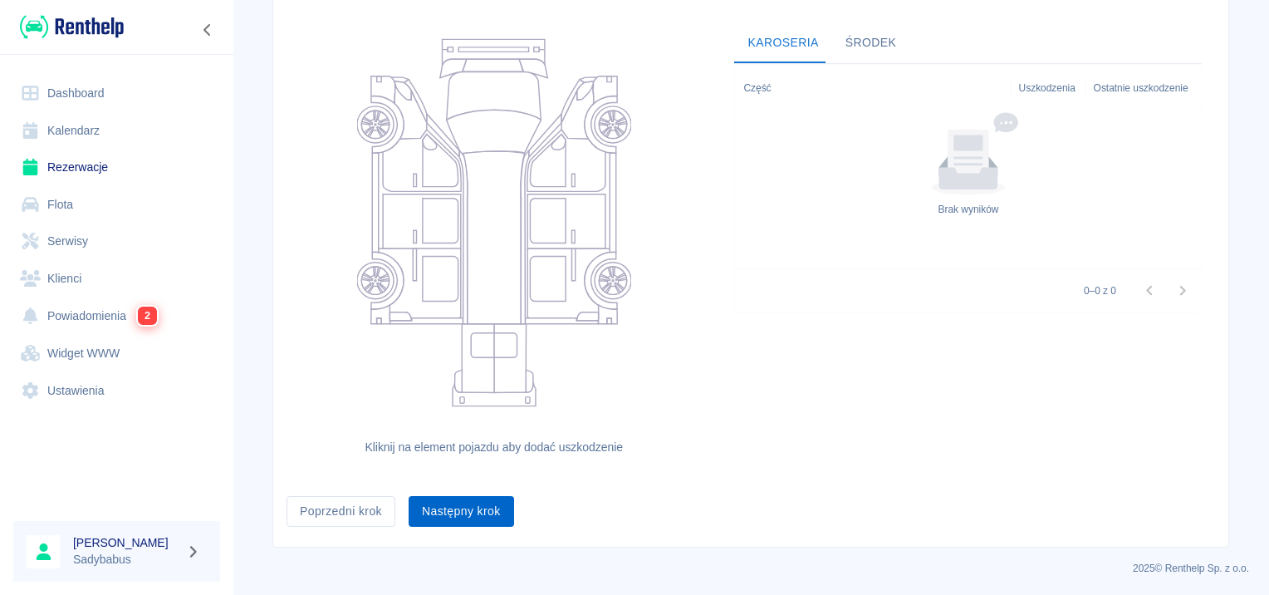
drag, startPoint x: 500, startPoint y: 488, endPoint x: 495, endPoint y: 499, distance: 11.9
click at [495, 498] on div "Następny krok" at bounding box center [454, 504] width 119 height 44
click at [492, 507] on button "Następny krok" at bounding box center [461, 511] width 105 height 31
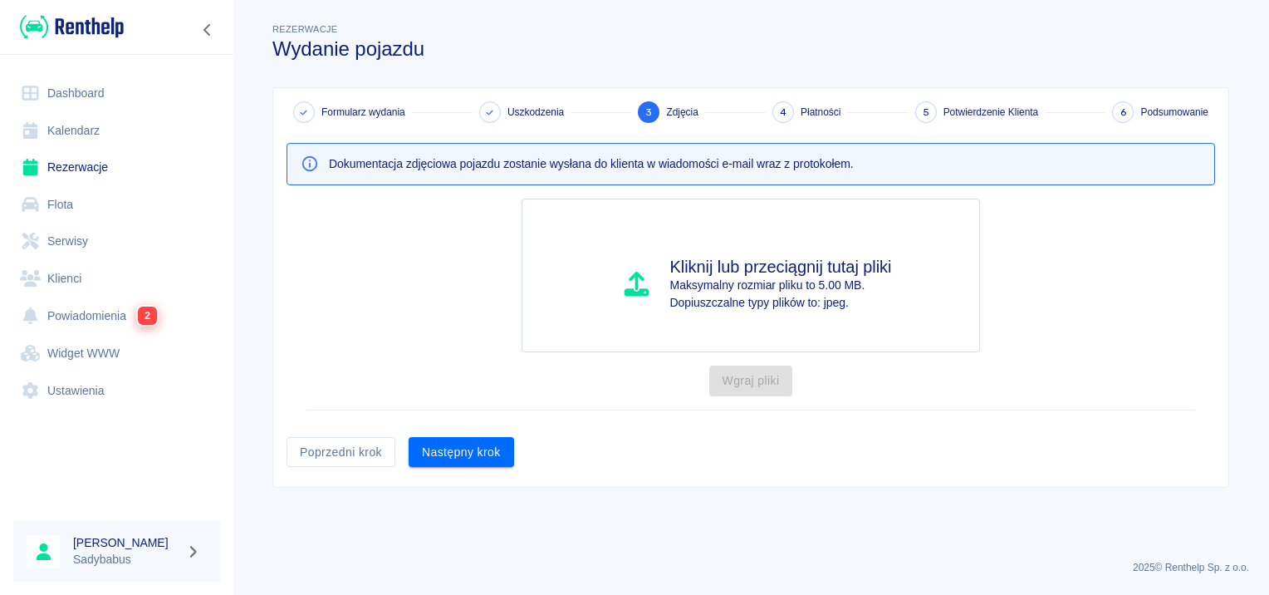
scroll to position [0, 0]
click at [467, 458] on button "Następny krok" at bounding box center [461, 452] width 105 height 31
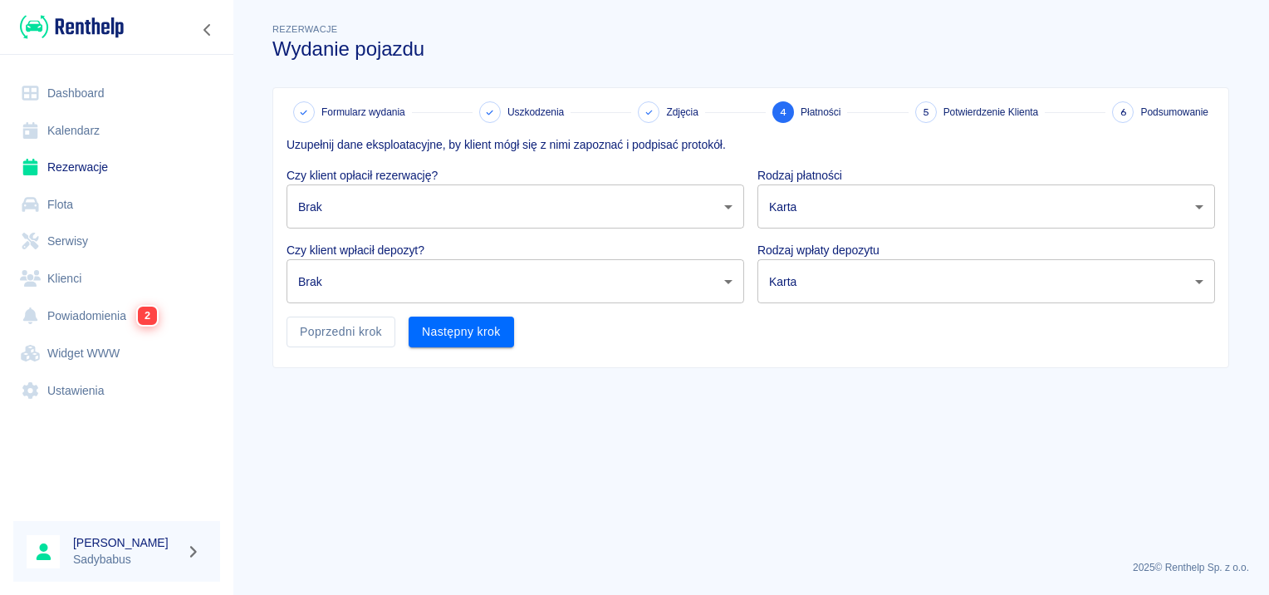
click at [412, 169] on p "Czy klient opłacił rezerwację?" at bounding box center [515, 175] width 458 height 17
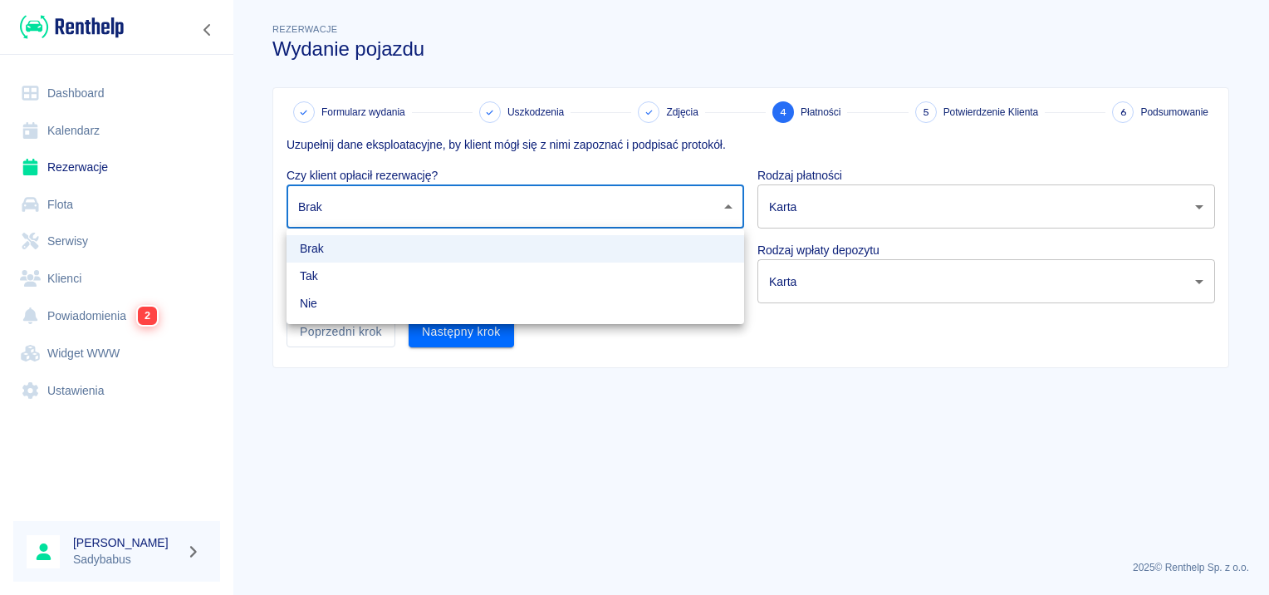
click at [399, 207] on body "Używamy plików Cookies, by zapewnić Ci najlepsze możliwe doświadczenie. Aby dow…" at bounding box center [634, 297] width 1269 height 595
click at [390, 286] on li "Tak" at bounding box center [515, 275] width 458 height 27
type input "true"
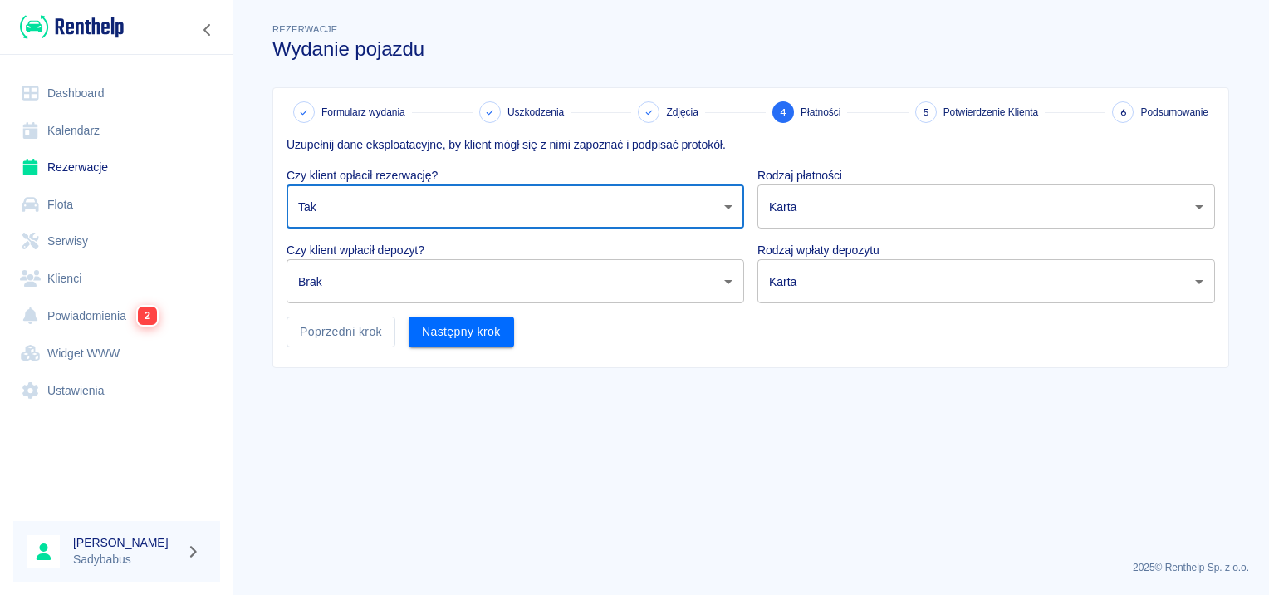
click at [388, 296] on body "Używamy plików Cookies, by zapewnić Ci najlepsze możliwe doświadczenie. Aby dow…" at bounding box center [634, 297] width 1269 height 595
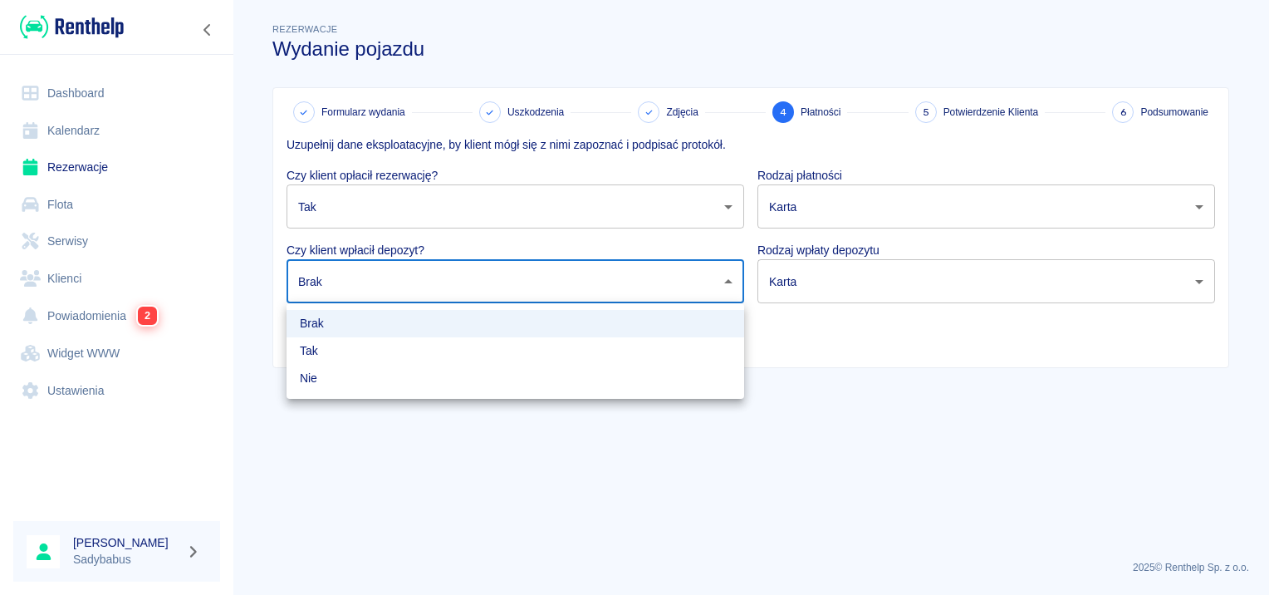
click at [434, 350] on li "Tak" at bounding box center [515, 350] width 458 height 27
type input "true"
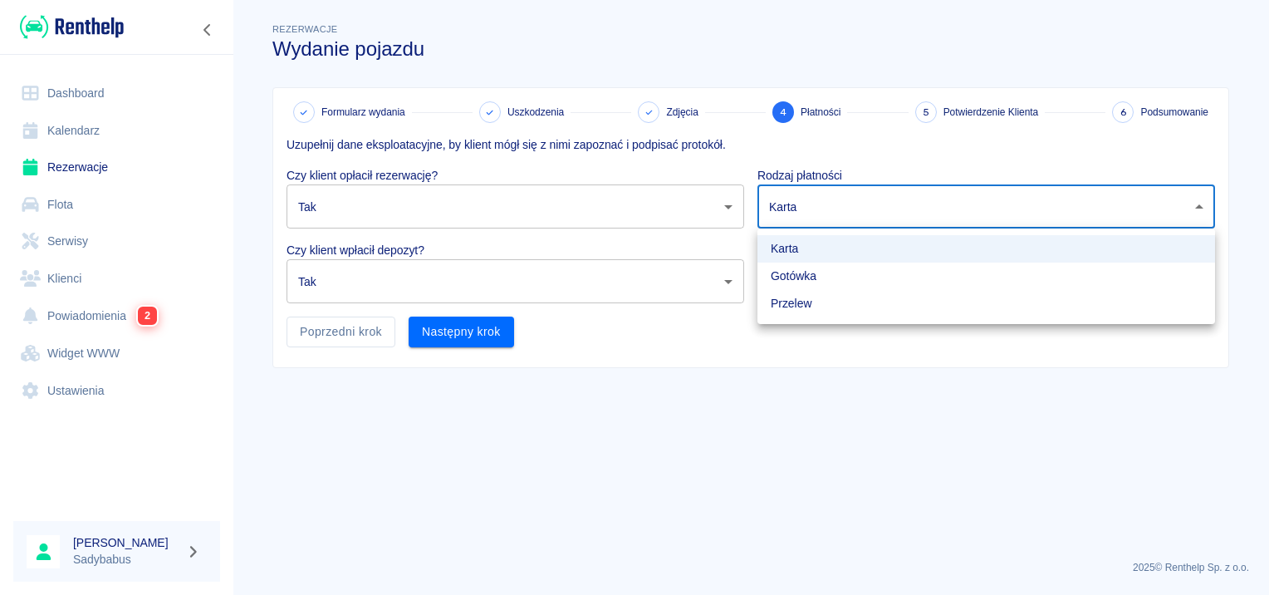
drag, startPoint x: 940, startPoint y: 205, endPoint x: 907, endPoint y: 347, distance: 145.8
click at [938, 205] on body "Używamy plików Cookies, by zapewnić Ci najlepsze możliwe doświadczenie. Aby dow…" at bounding box center [634, 297] width 1269 height 595
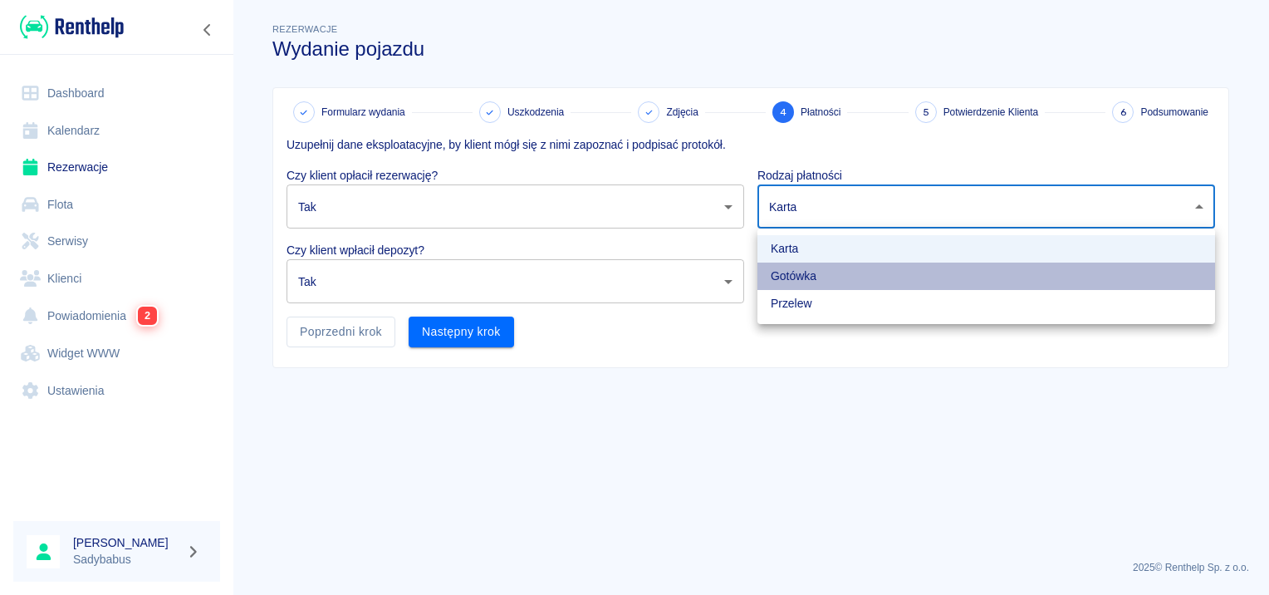
click at [803, 264] on li "Gotówka" at bounding box center [986, 275] width 458 height 27
type input "cash"
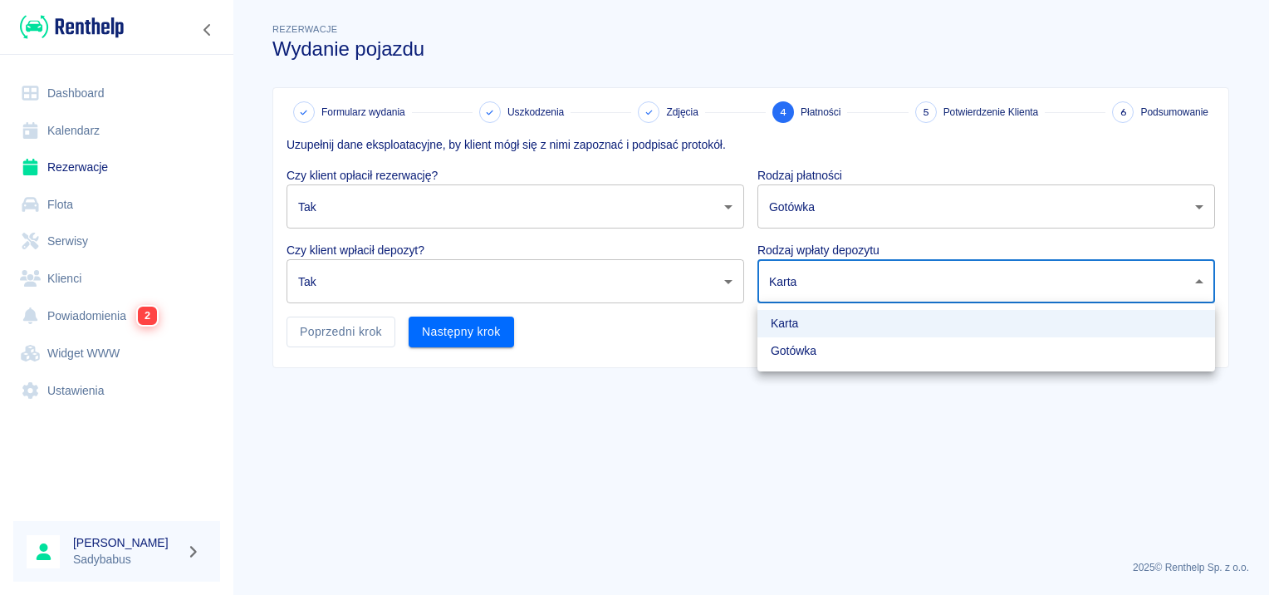
click at [806, 279] on body "Używamy plików Cookies, by zapewnić Ci najlepsze możliwe doświadczenie. Aby dow…" at bounding box center [634, 297] width 1269 height 595
click at [804, 350] on li "Gotówka" at bounding box center [986, 350] width 458 height 27
type input "cash"
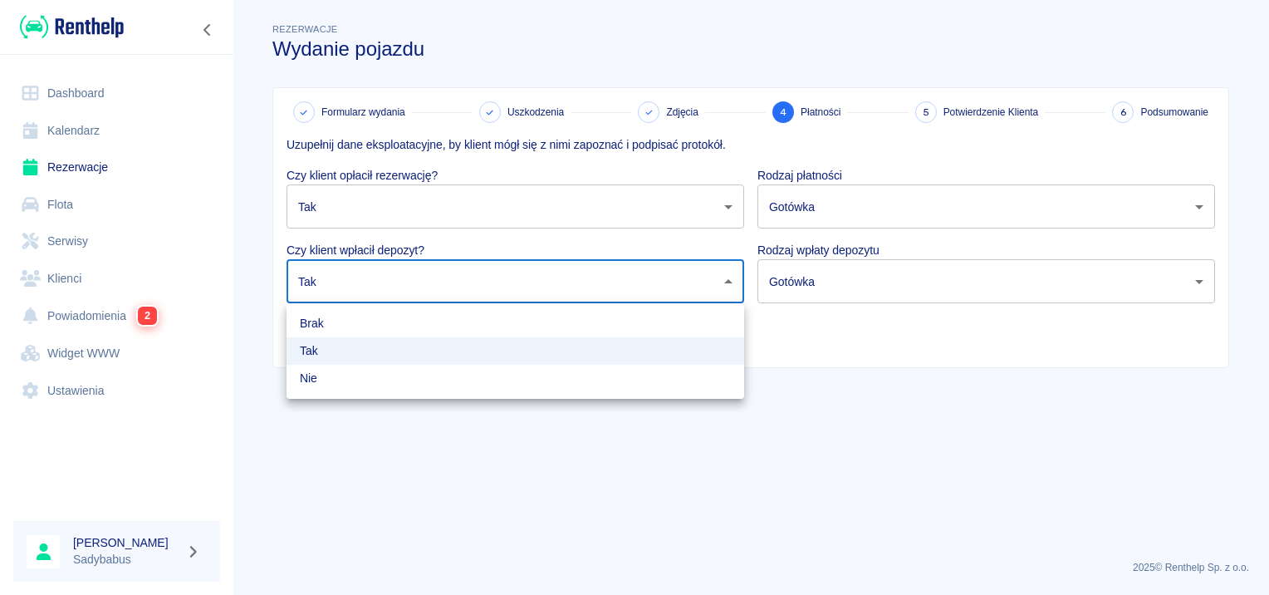
click at [412, 279] on body "Używamy plików Cookies, by zapewnić Ci najlepsze możliwe doświadczenie. Aby dow…" at bounding box center [634, 297] width 1269 height 595
click at [424, 389] on li "Nie" at bounding box center [515, 378] width 458 height 27
type input "false"
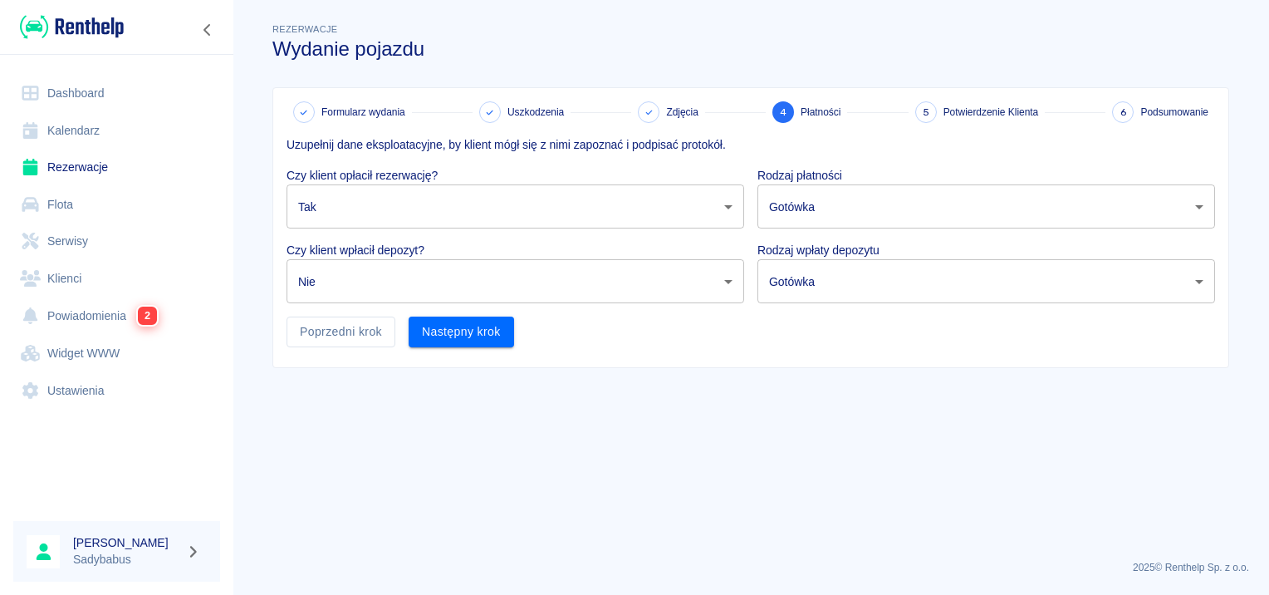
click at [903, 331] on div "Uzupełnij dane eksploatacyjne, by klient mógł się z nimi zapoznać i podpisać pr…" at bounding box center [744, 235] width 942 height 224
click at [887, 285] on body "Używamy plików Cookies, by zapewnić Ci najlepsze możliwe doświadczenie. Aby dow…" at bounding box center [634, 297] width 1269 height 595
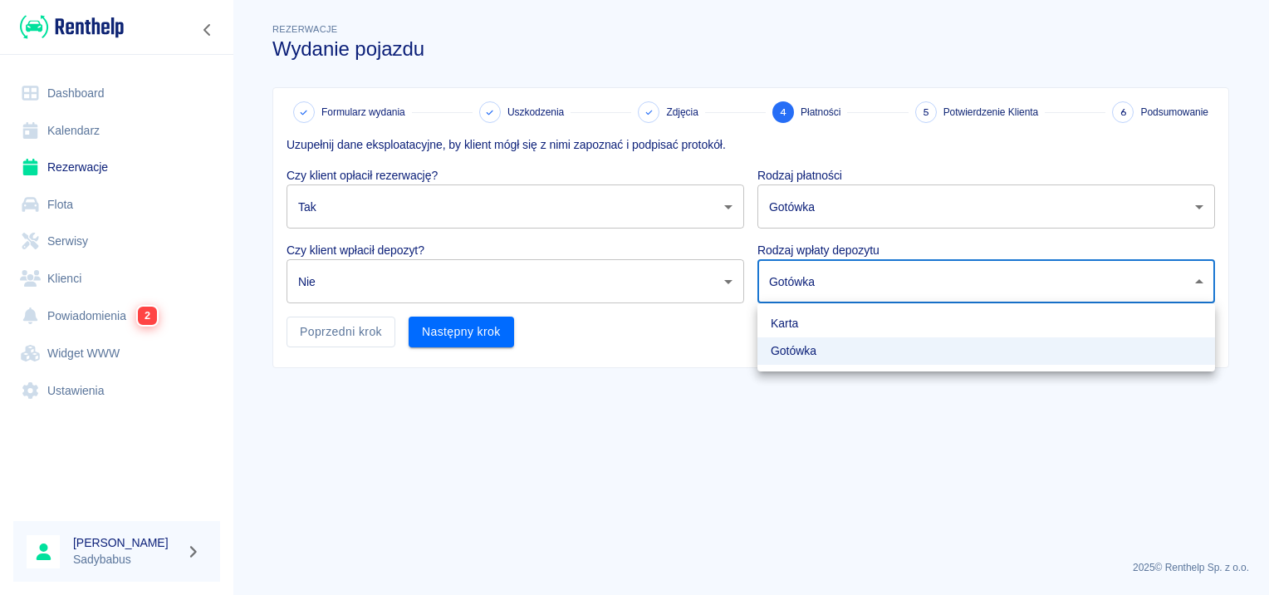
click at [844, 286] on div at bounding box center [634, 297] width 1269 height 595
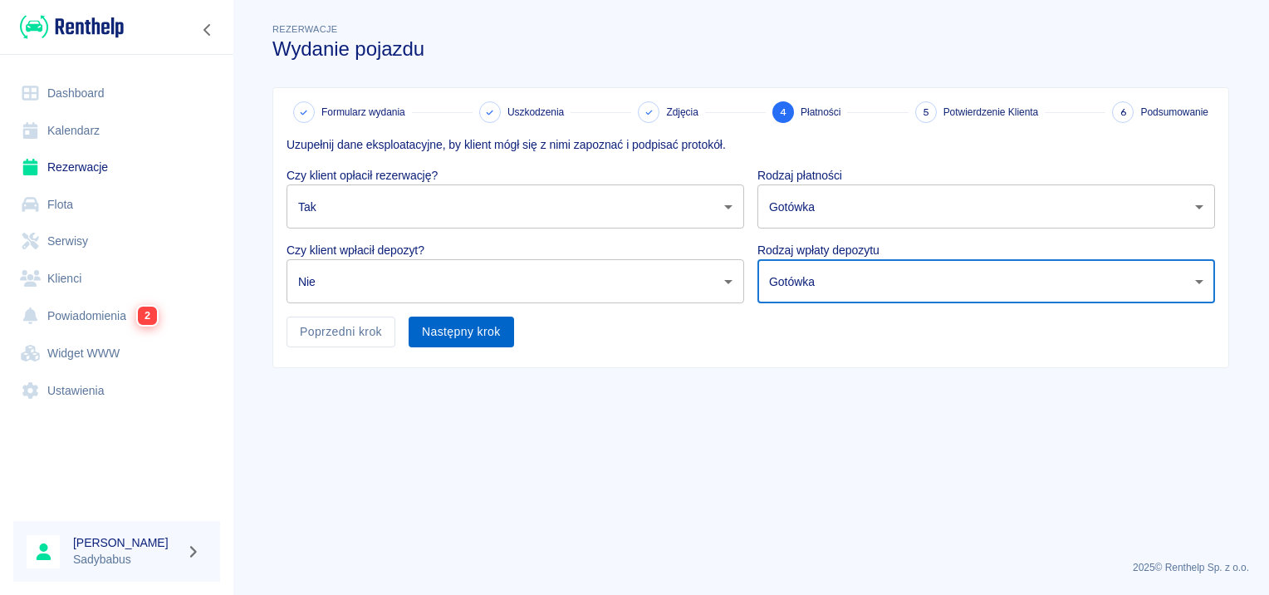
click at [429, 335] on button "Następny krok" at bounding box center [461, 331] width 105 height 31
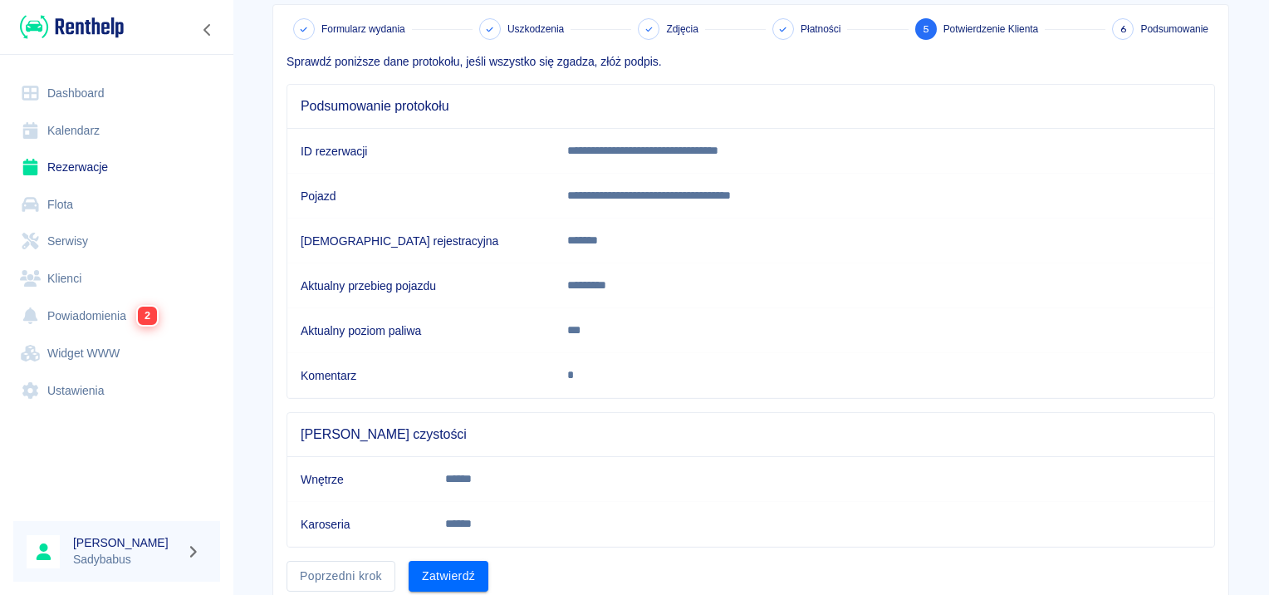
scroll to position [145, 0]
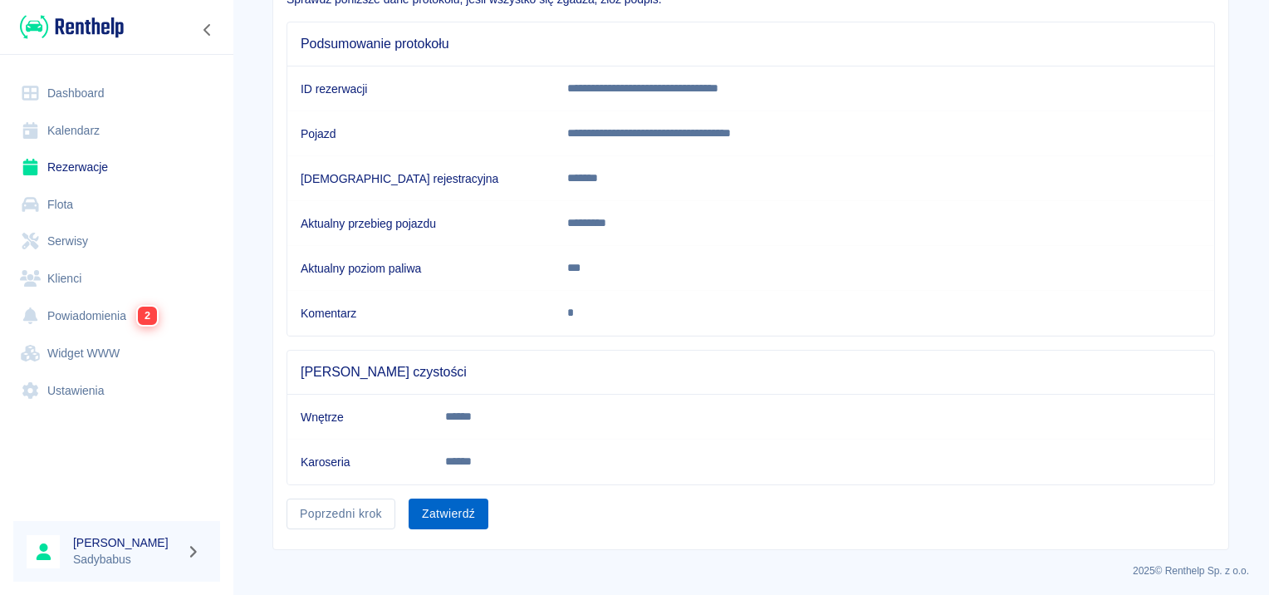
click at [448, 499] on button "Zatwierdź" at bounding box center [449, 513] width 80 height 31
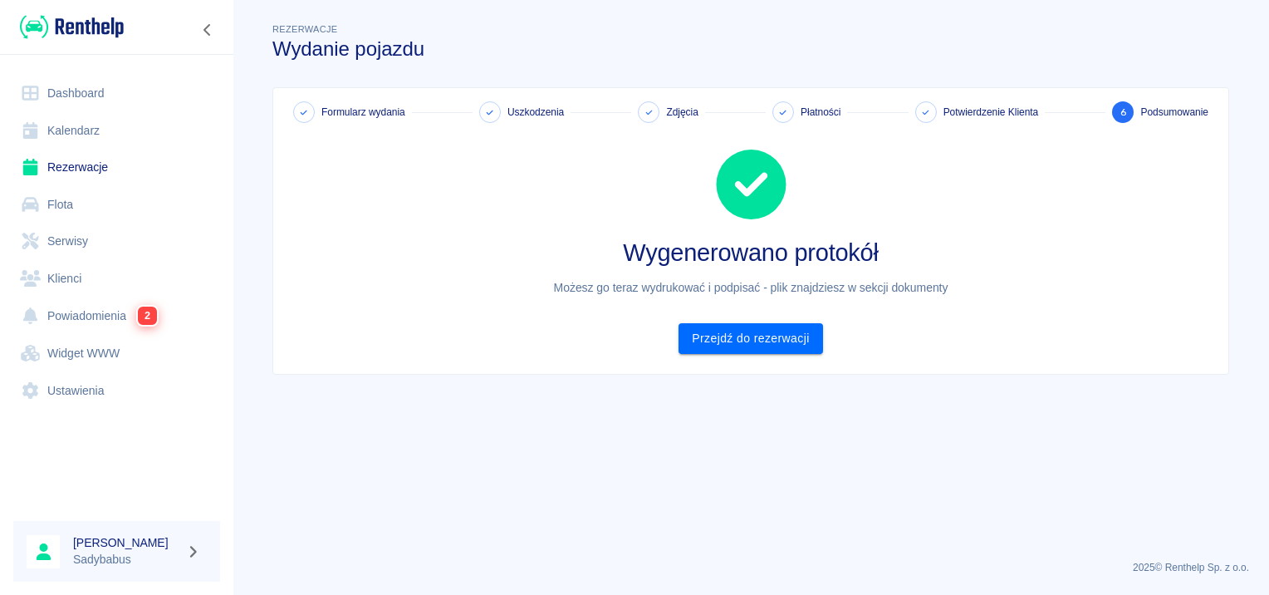
scroll to position [0, 0]
click at [748, 333] on link "Przejdź do rezerwacji" at bounding box center [750, 338] width 144 height 31
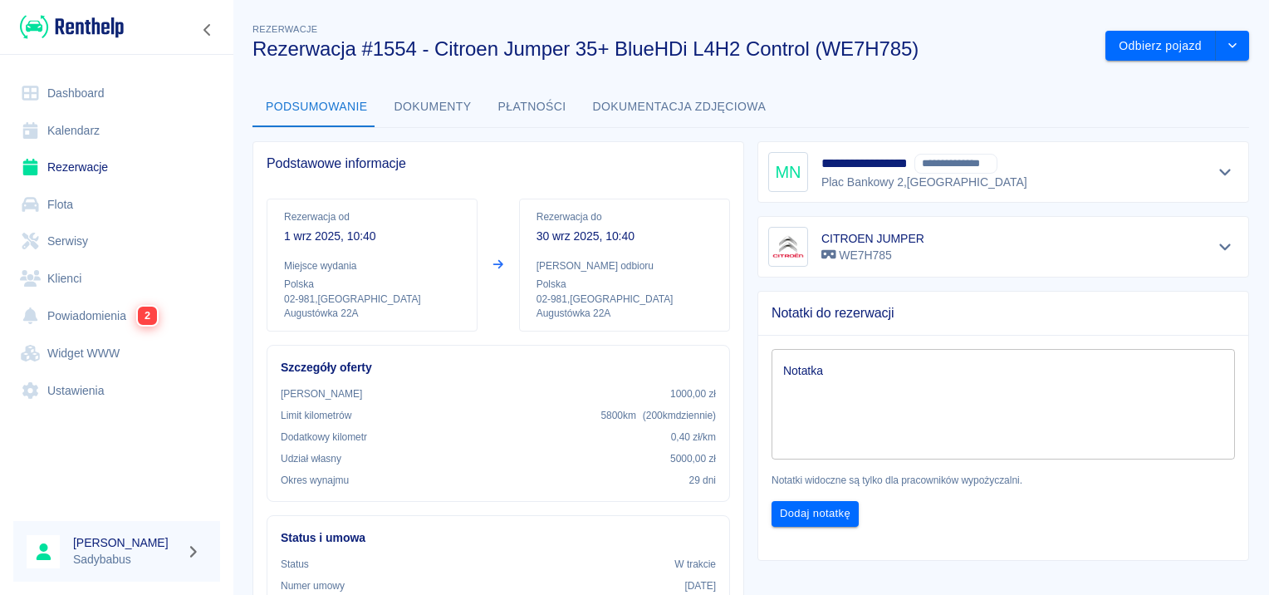
click at [405, 100] on button "Dokumenty" at bounding box center [433, 107] width 104 height 40
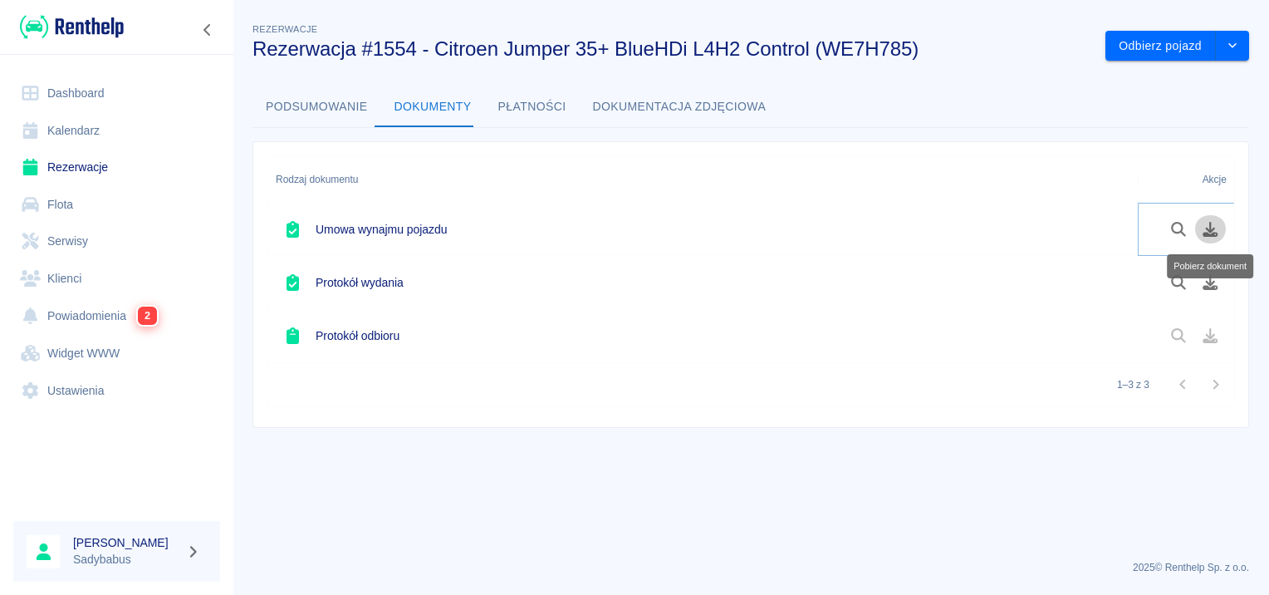
click at [1199, 232] on button "Pobierz dokument" at bounding box center [1210, 229] width 32 height 28
click at [1207, 281] on icon "Pobierz dokument" at bounding box center [1210, 282] width 15 height 15
